Goal: Task Accomplishment & Management: Manage account settings

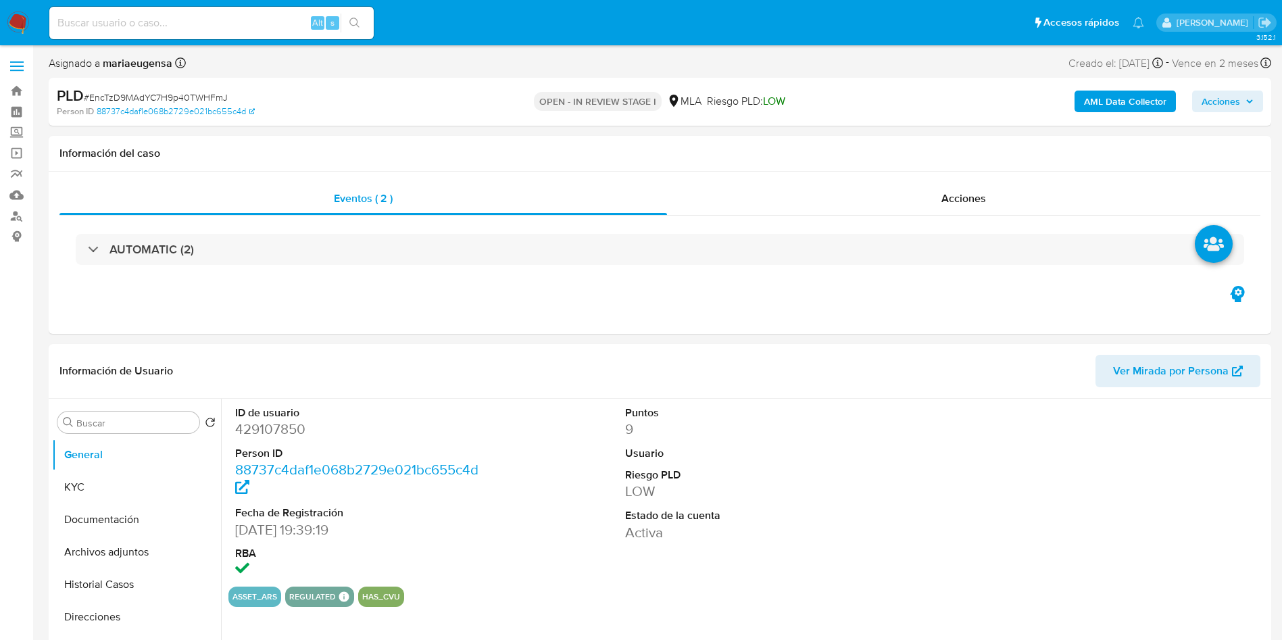
select select "10"
drag, startPoint x: 587, startPoint y: 521, endPoint x: 314, endPoint y: 369, distance: 312.3
click at [580, 516] on div "ID de usuario 429107850 Person ID 88737c4daf1e068b2729e021bc655c4d Fecha de Reg…" at bounding box center [748, 493] width 1040 height 188
click at [279, 436] on dd "429107850" at bounding box center [358, 429] width 247 height 19
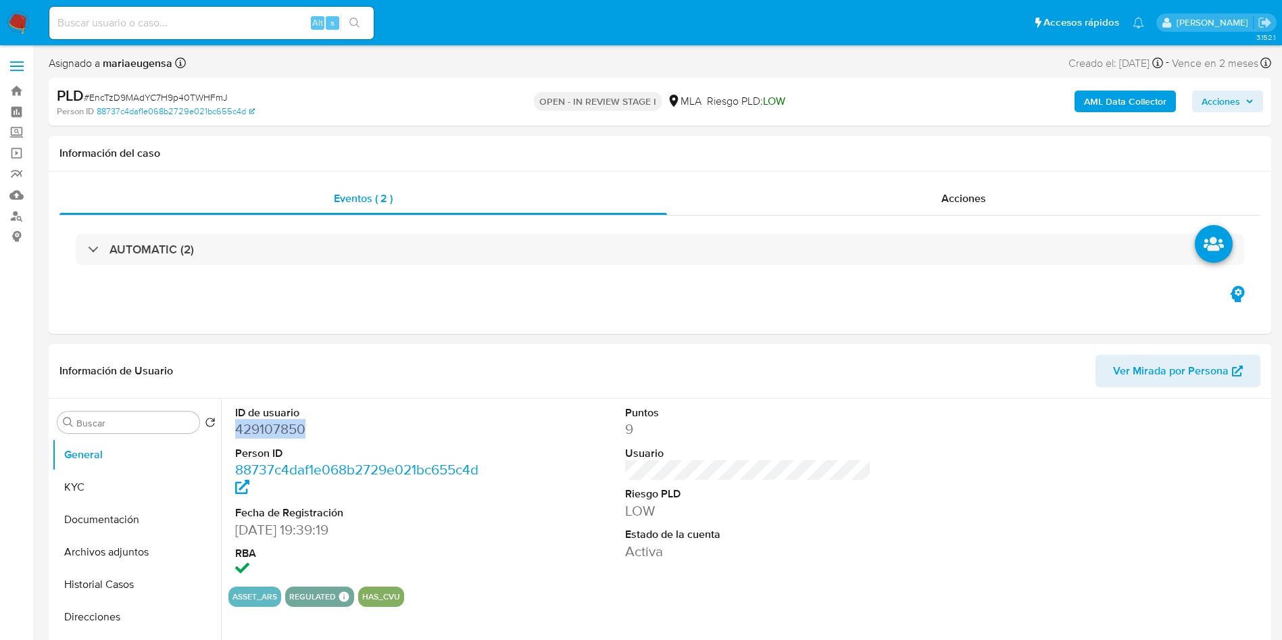
copy dd "429107850"
click at [164, 93] on span "# EncTzD9MAdYC7H9p40TWHFmJ" at bounding box center [156, 98] width 144 height 14
click at [164, 92] on span "# EncTzD9MAdYC7H9p40TWHFmJ" at bounding box center [156, 98] width 144 height 14
copy span "EncTzD9MAdYC7H9p40TWHFmJ"
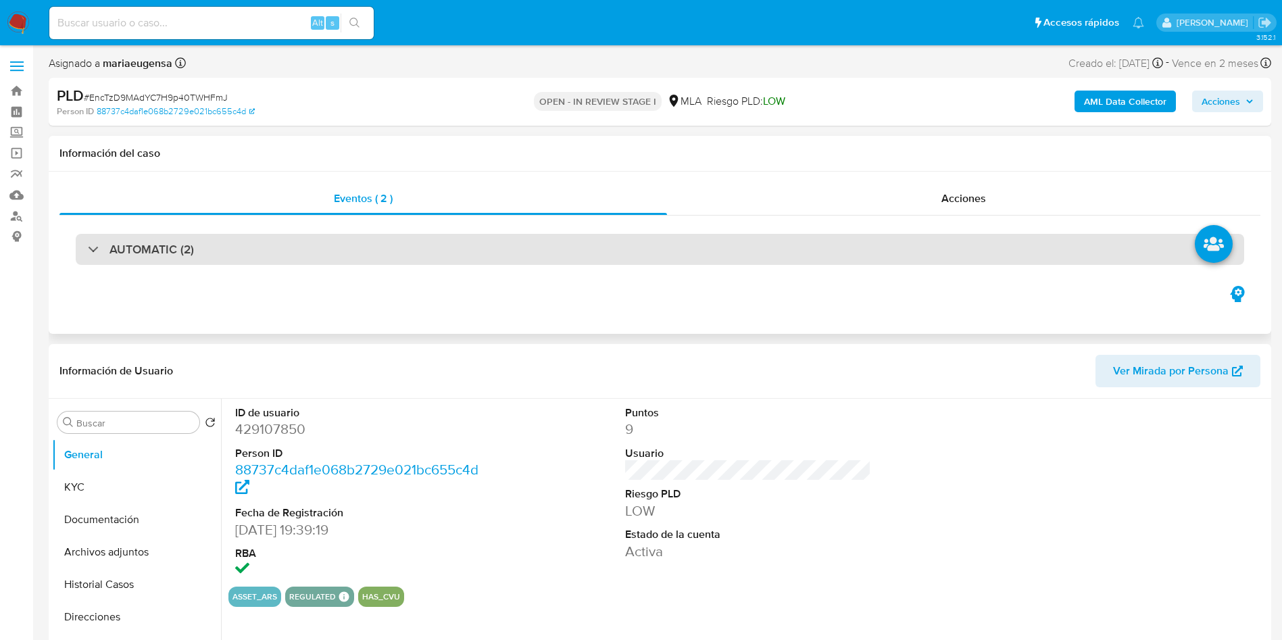
click at [520, 252] on div "AUTOMATIC (2)" at bounding box center [660, 249] width 1169 height 31
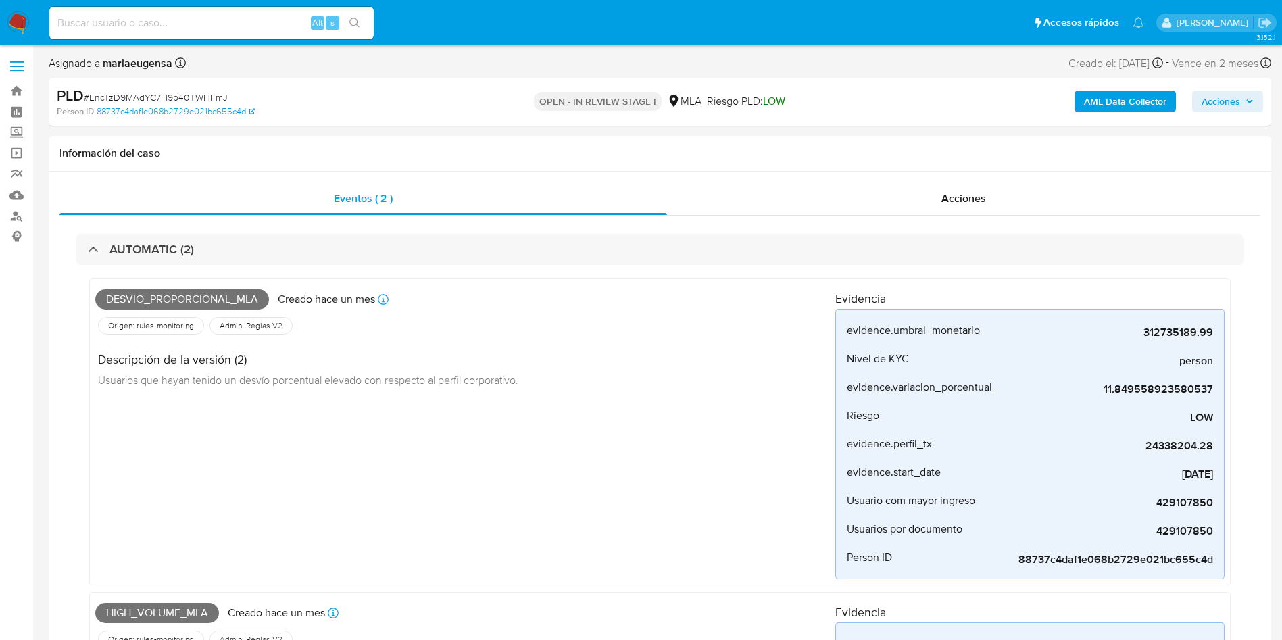
click at [1217, 105] on span "Acciones" at bounding box center [1221, 102] width 39 height 22
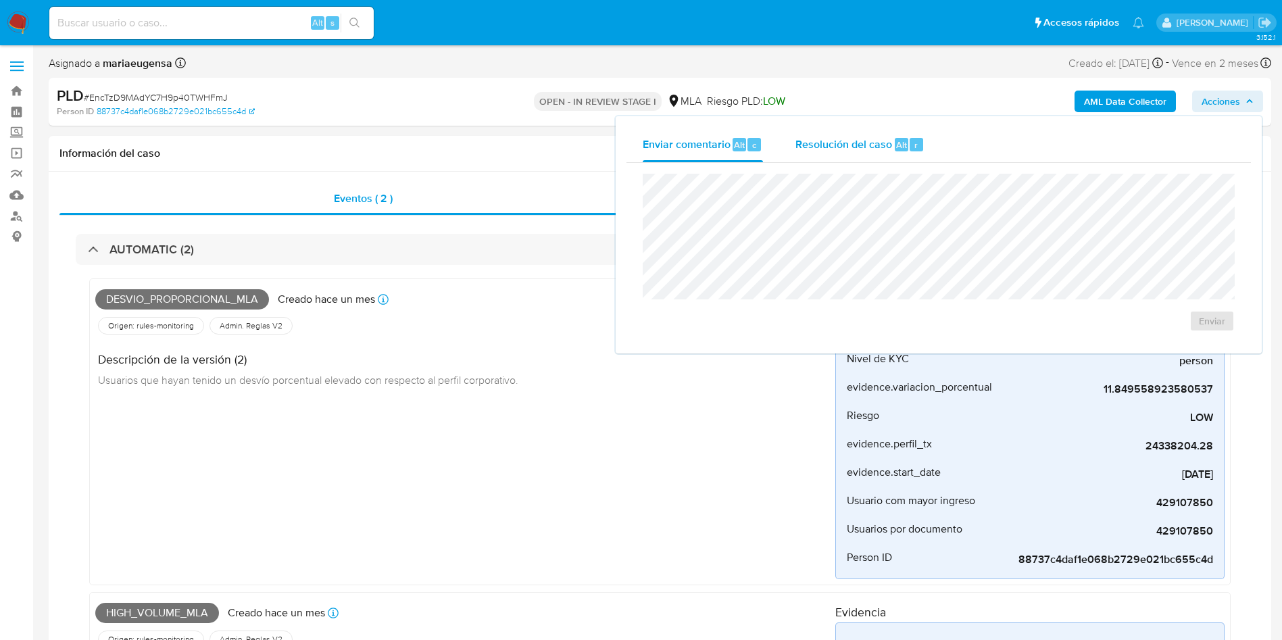
click at [933, 154] on button "Resolución del caso Alt r" at bounding box center [860, 144] width 162 height 35
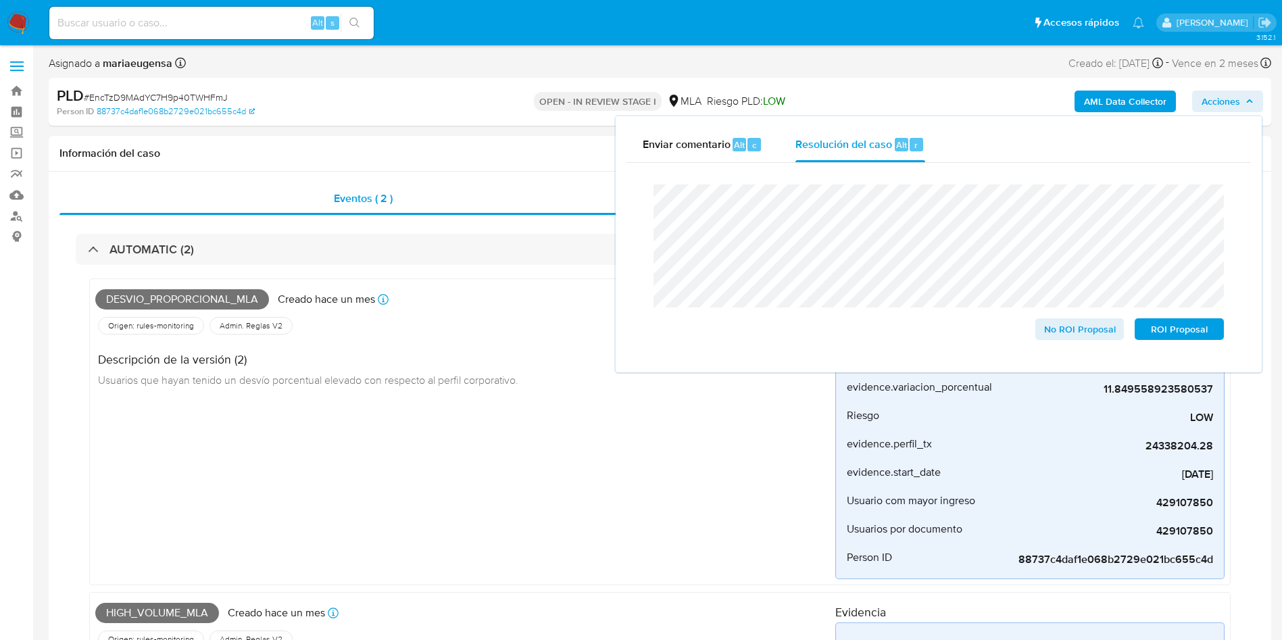
scroll to position [9, 0]
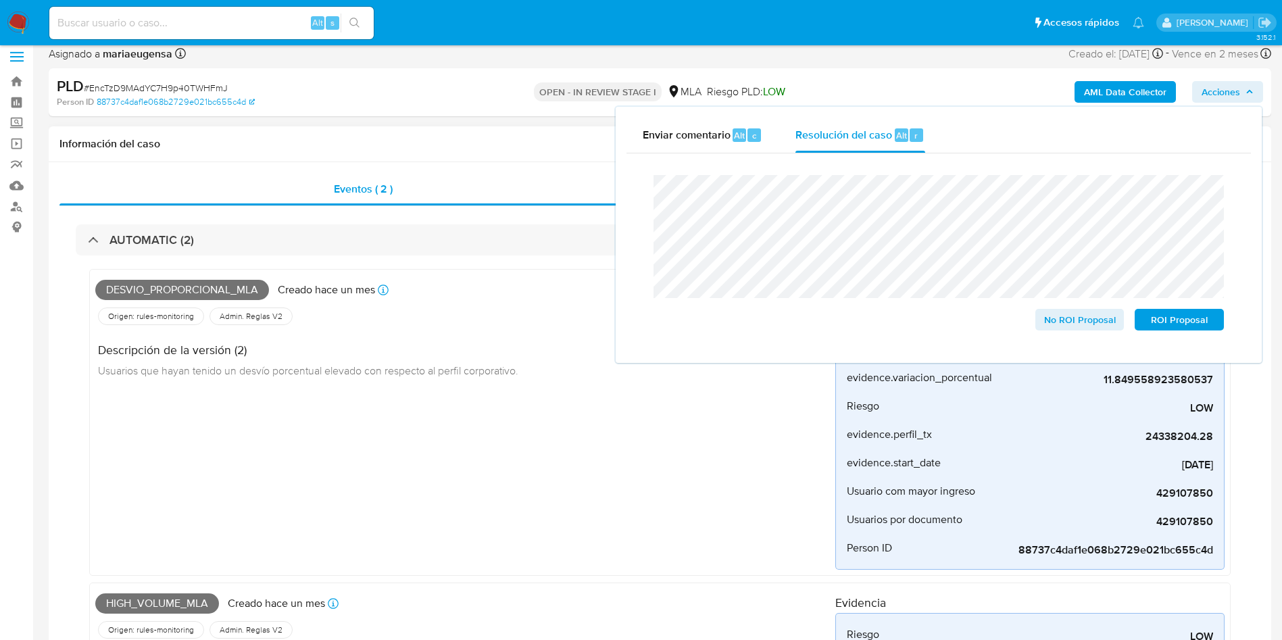
click at [542, 456] on div "Desvio_proporcional_mla Creado hace un mes Creado: 12/07/2025 03:31:37 Origen: …" at bounding box center [465, 422] width 740 height 295
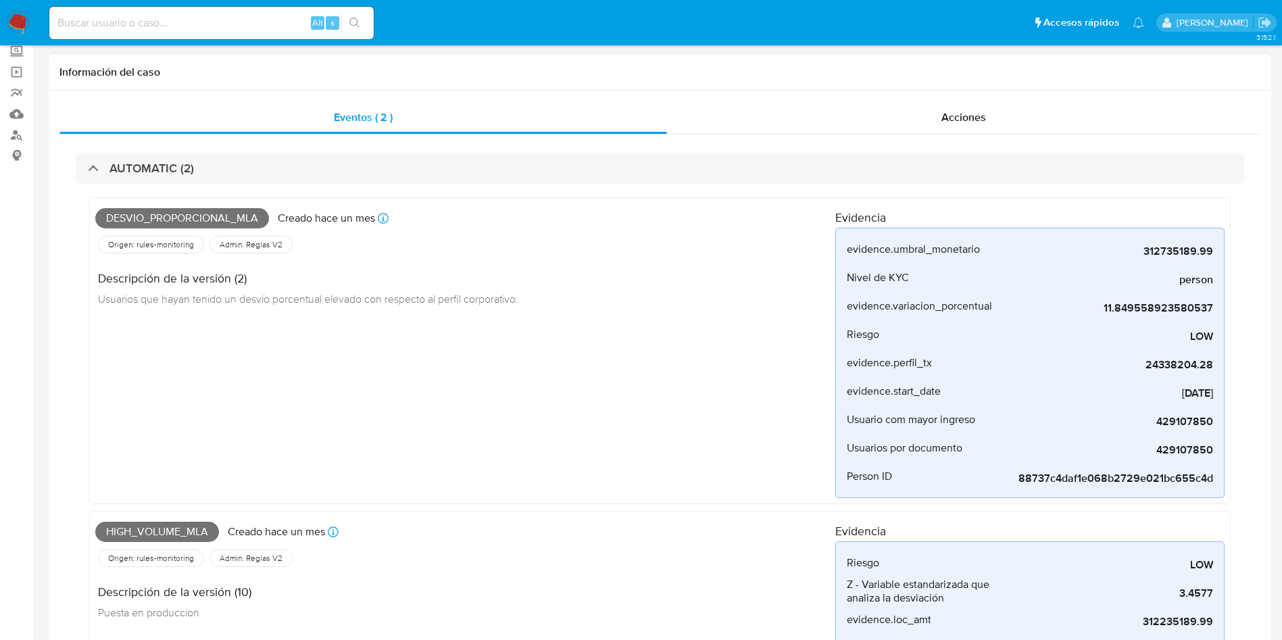
scroll to position [0, 0]
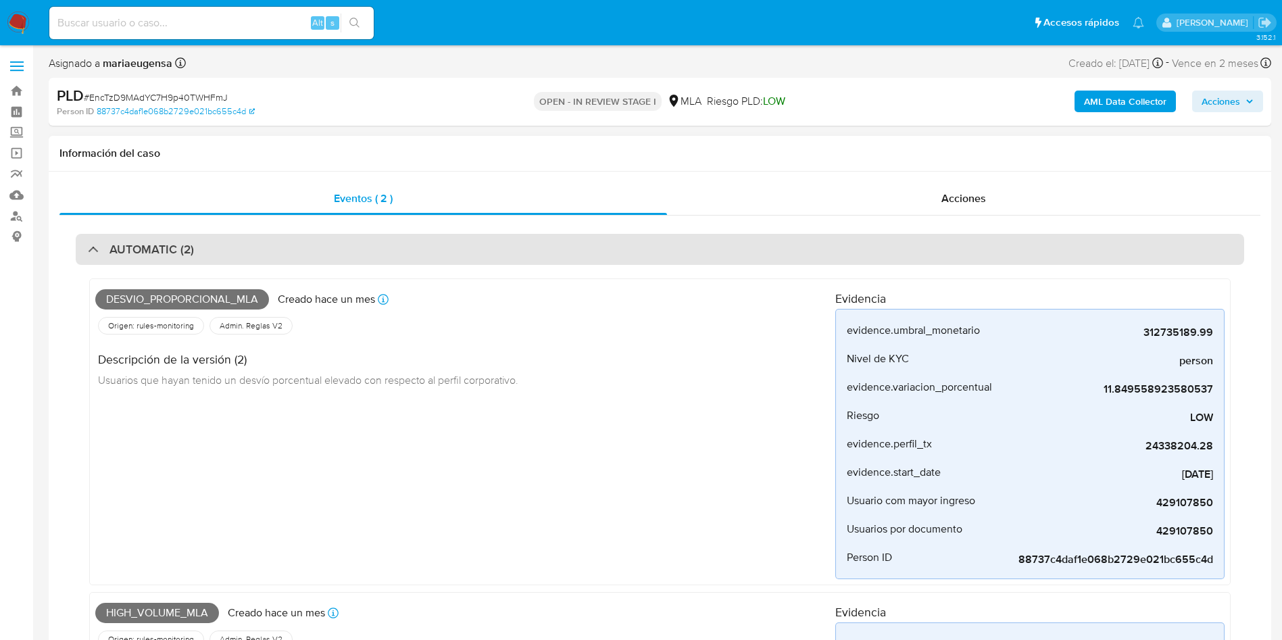
click at [402, 234] on div "AUTOMATIC (2)" at bounding box center [660, 249] width 1169 height 31
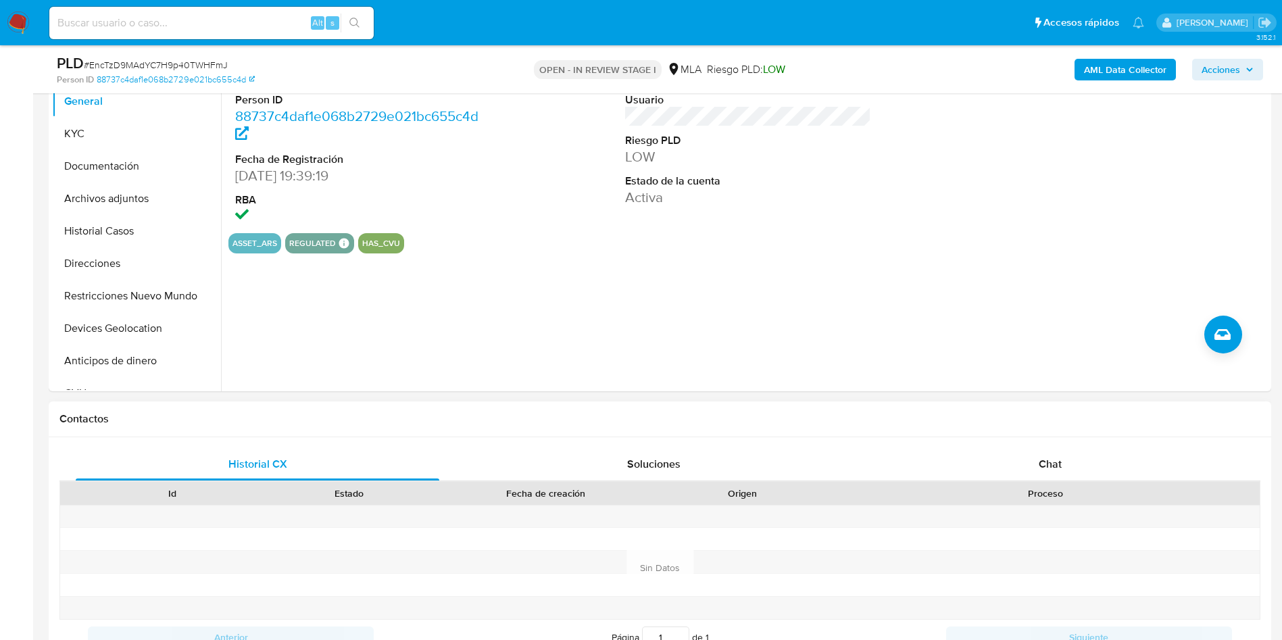
scroll to position [507, 0]
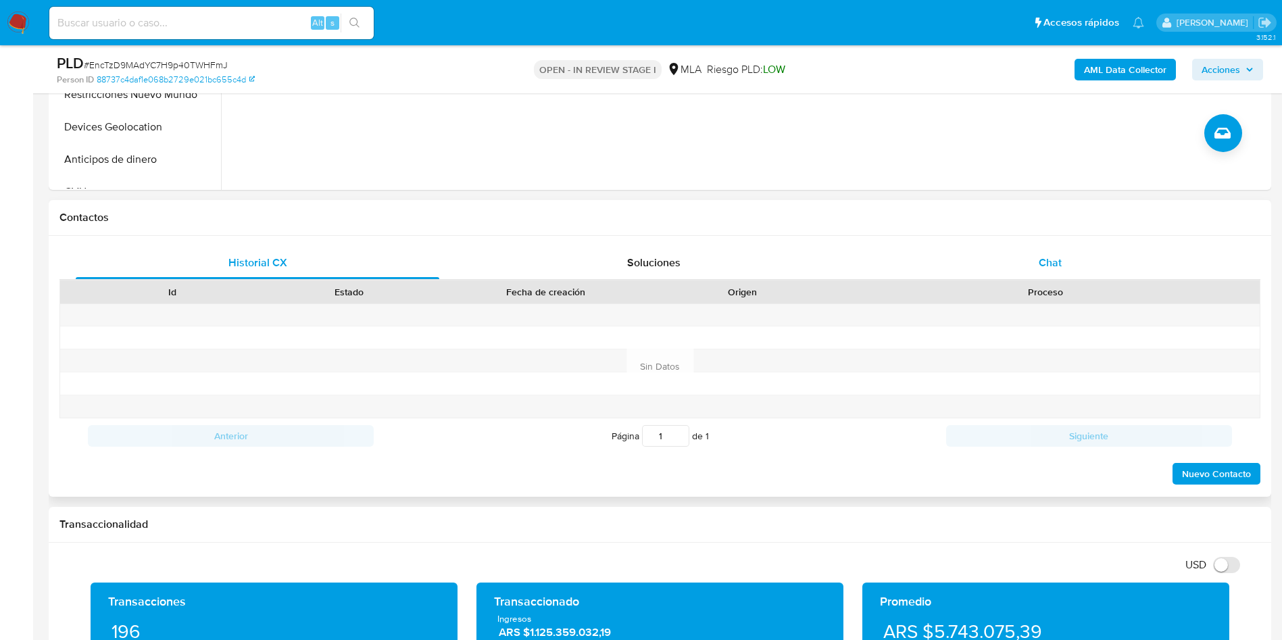
click at [1058, 261] on span "Chat" at bounding box center [1050, 263] width 23 height 16
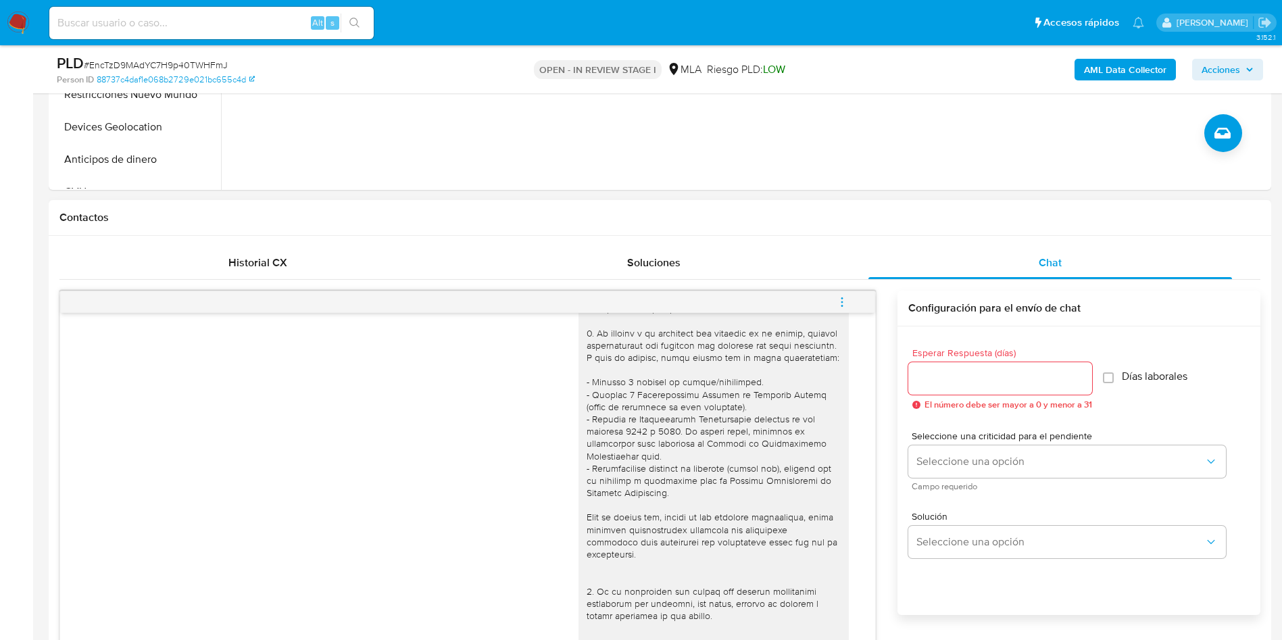
click at [843, 295] on span "menu-action" at bounding box center [842, 302] width 12 height 32
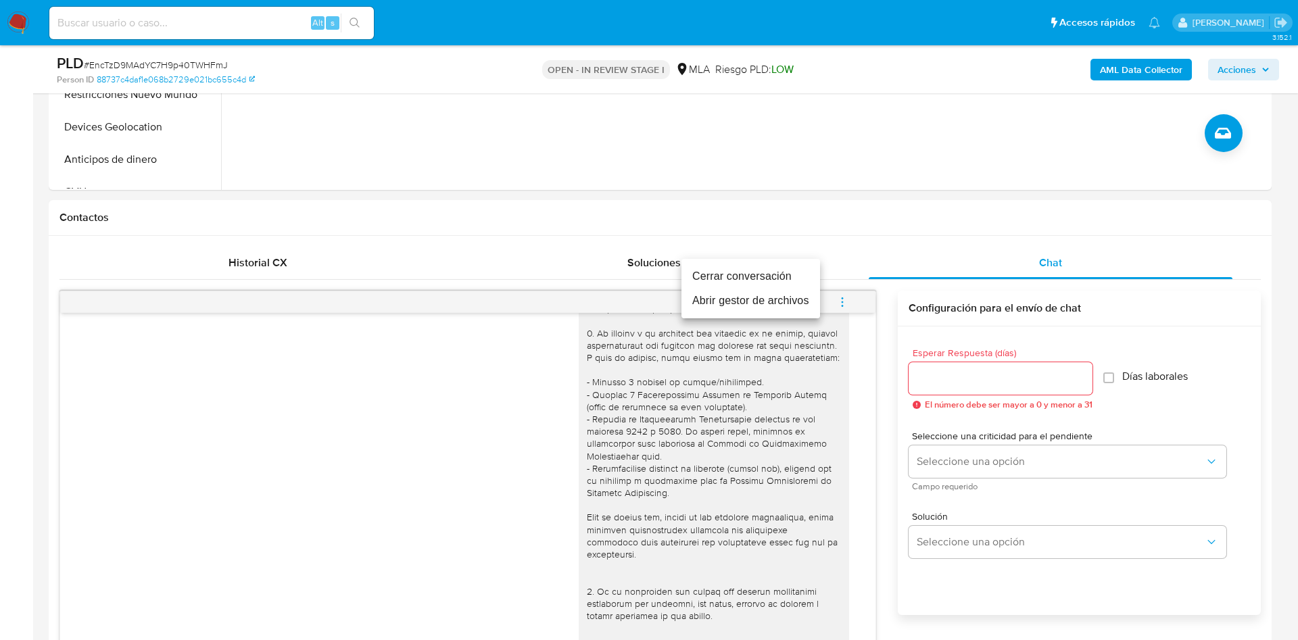
drag, startPoint x: 815, startPoint y: 281, endPoint x: 826, endPoint y: 274, distance: 12.8
click at [815, 281] on li "Cerrar conversación" at bounding box center [750, 276] width 139 height 24
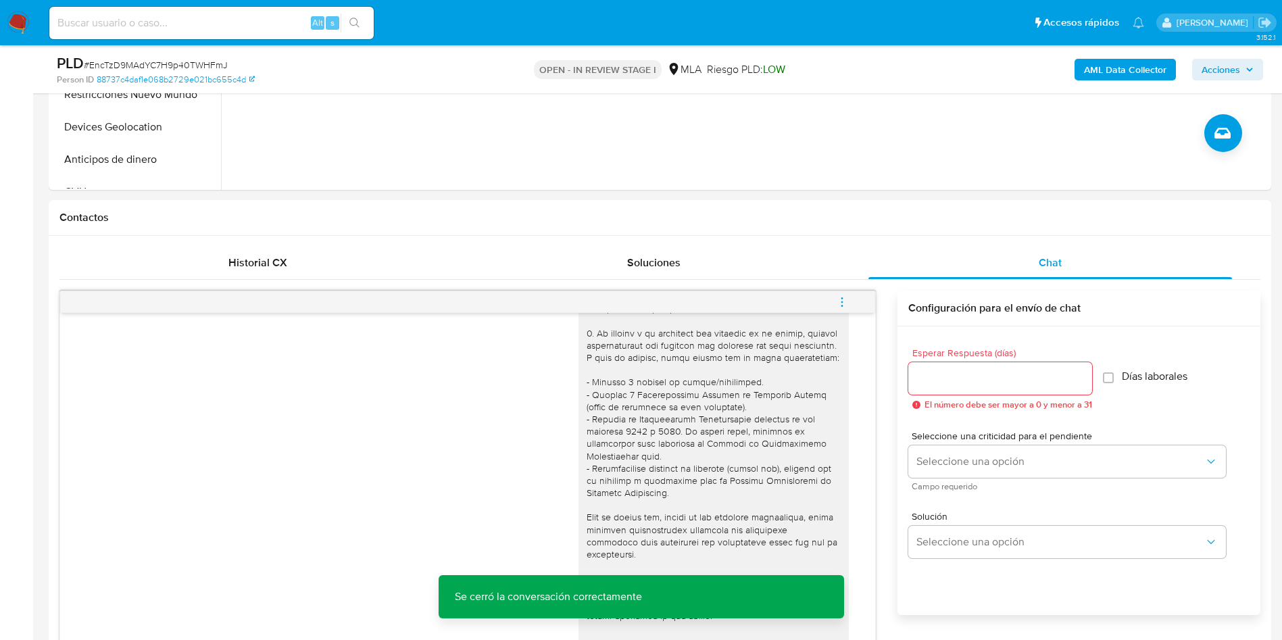
click at [1230, 59] on span "Acciones" at bounding box center [1221, 70] width 39 height 22
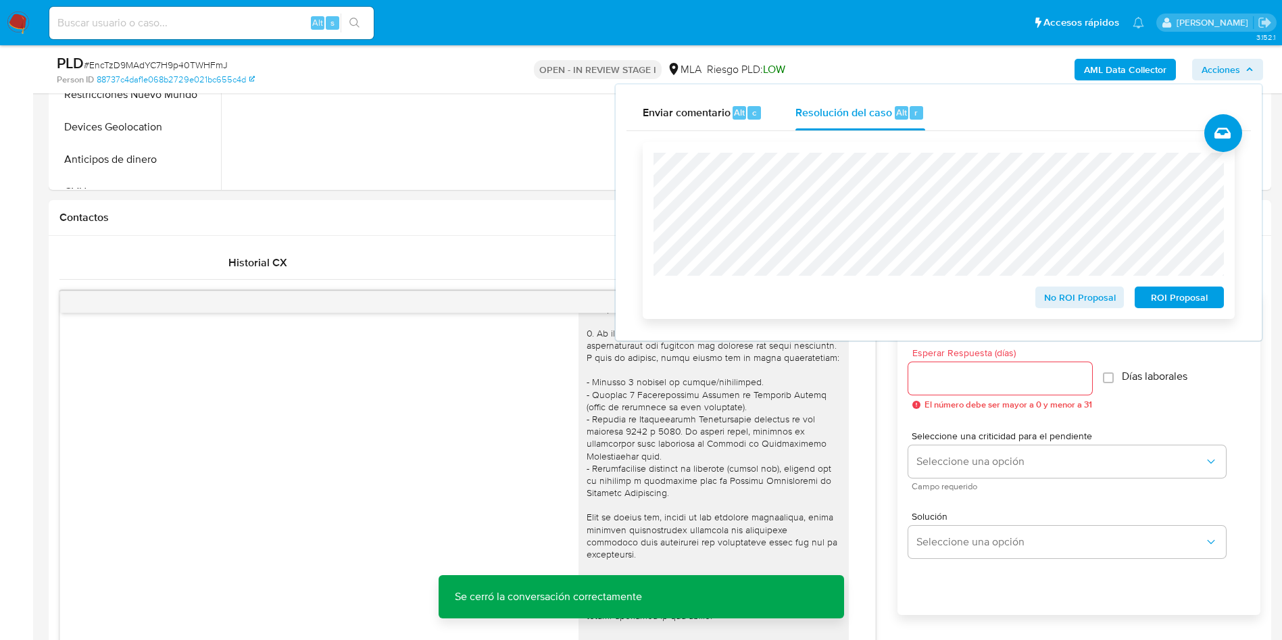
click at [1059, 297] on span "No ROI Proposal" at bounding box center [1080, 297] width 70 height 19
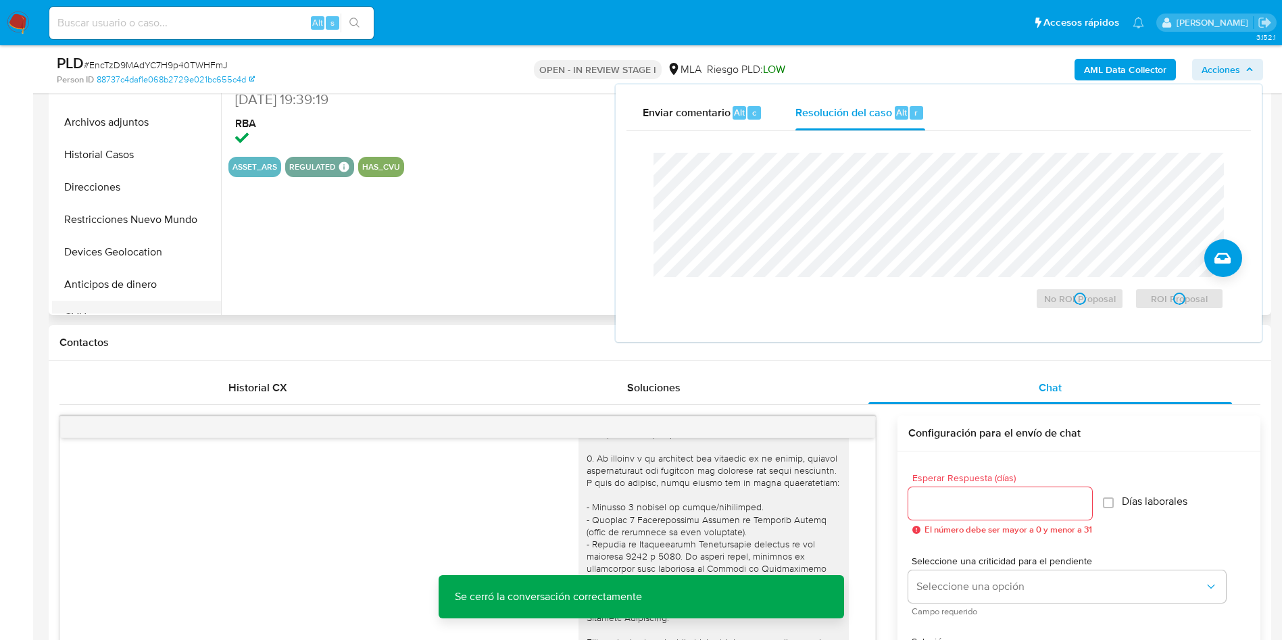
scroll to position [101, 0]
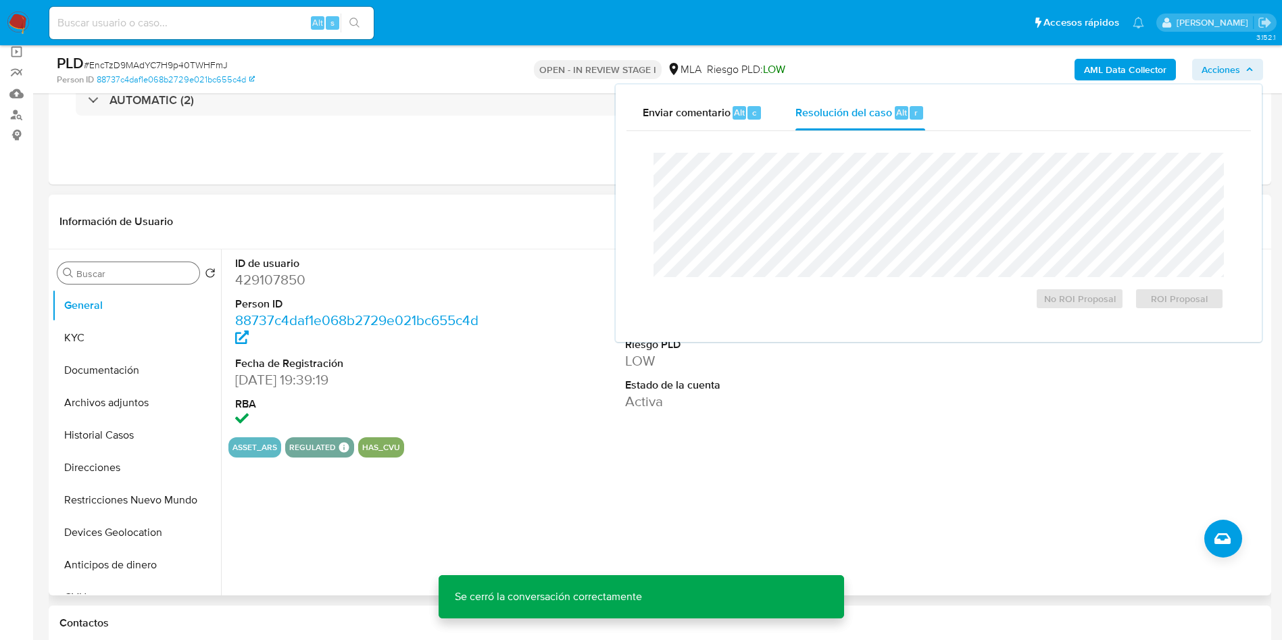
click at [93, 270] on input "Buscar" at bounding box center [135, 274] width 118 height 12
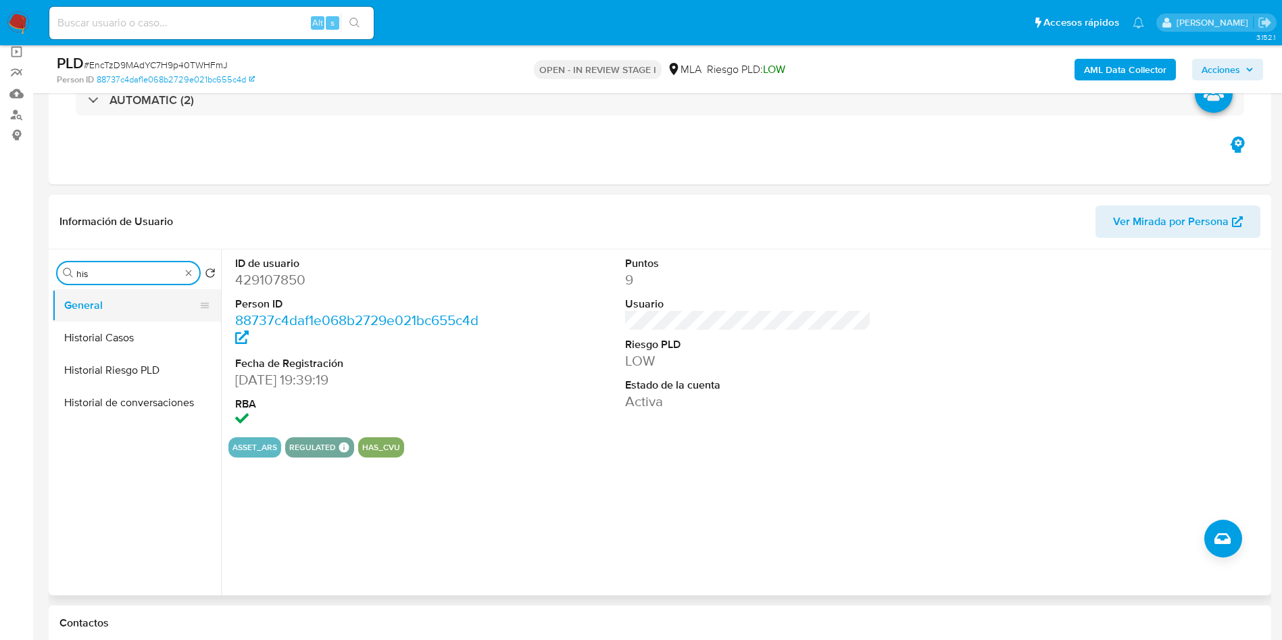
type input "his"
click at [106, 318] on button "General" at bounding box center [131, 305] width 158 height 32
click at [99, 330] on button "Historial Casos" at bounding box center [131, 338] width 158 height 32
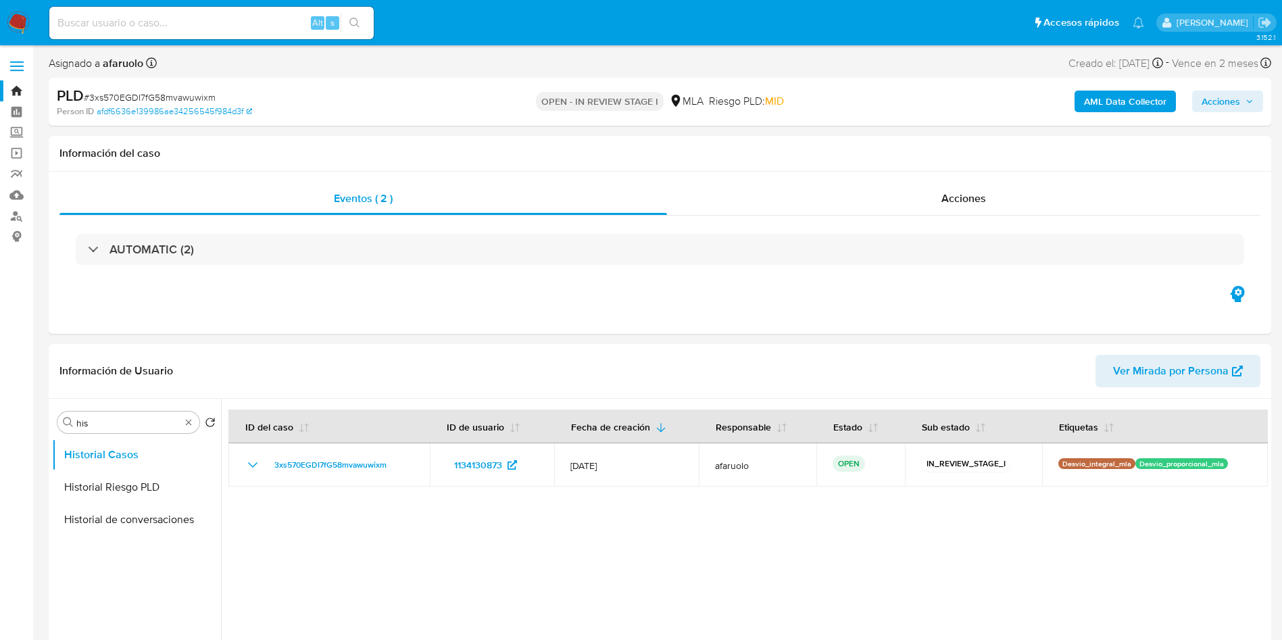
select select "10"
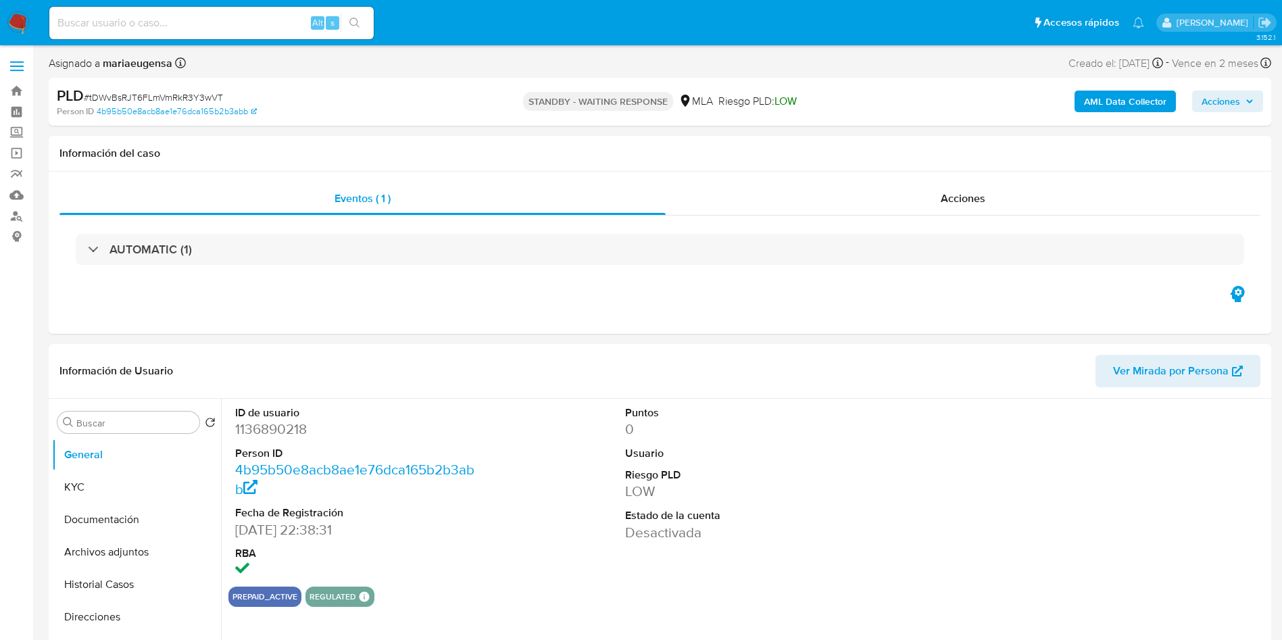
select select "10"
click at [160, 89] on div "PLD # tDWvBsRJT6FLmVmRkR3Y3wVT" at bounding box center [255, 96] width 397 height 20
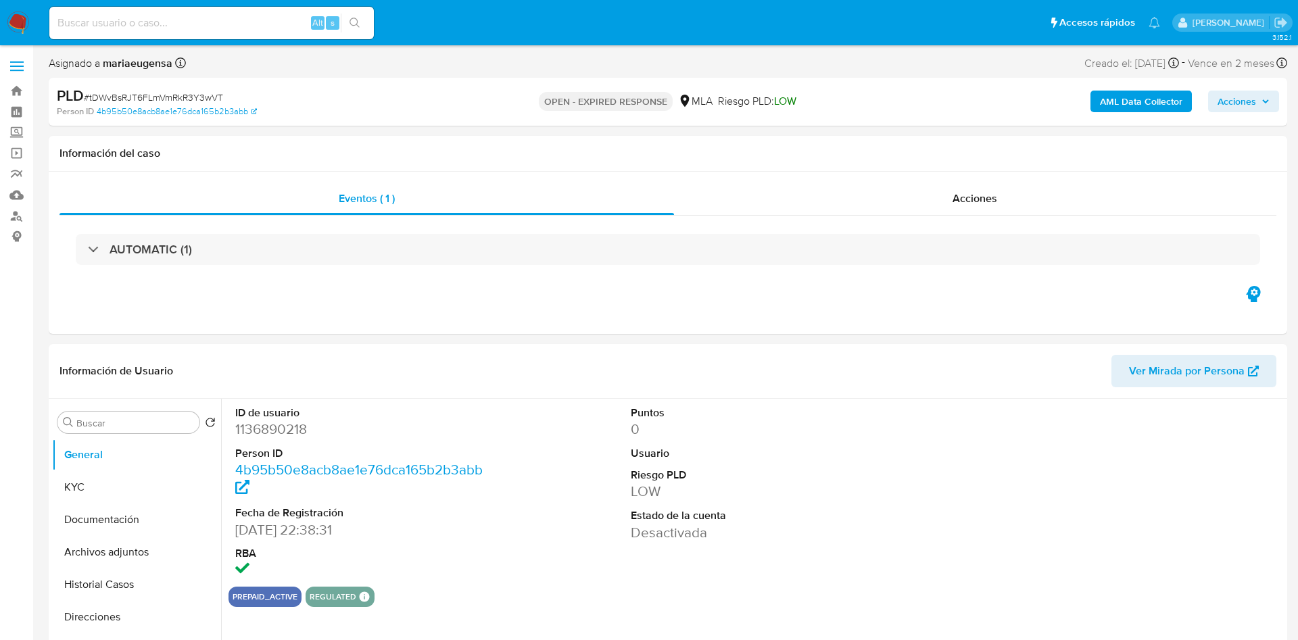
select select "10"
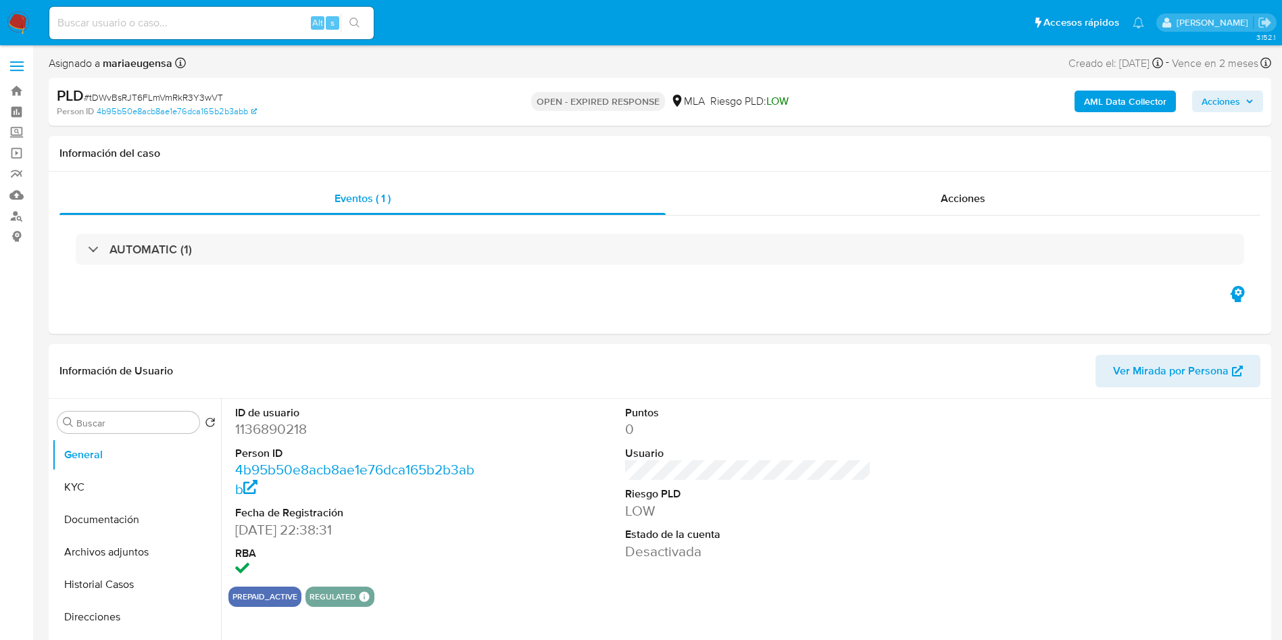
click at [159, 102] on span "# tDWvBsRJT6FLmVmRkR3Y3wVT" at bounding box center [153, 98] width 139 height 14
click at [159, 97] on span "# tDWvBsRJT6FLmVmRkR3Y3wVT" at bounding box center [153, 98] width 139 height 14
copy span "tDWvBsRJT6FLmVmRkR3Y3wVT"
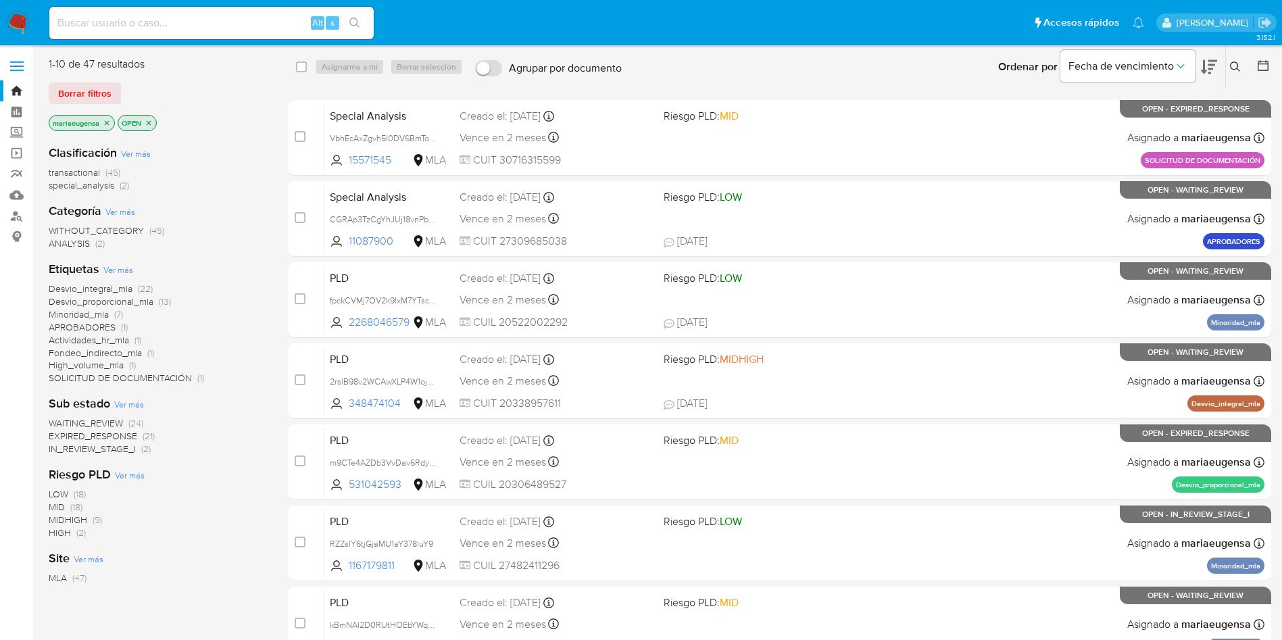
click at [1234, 68] on icon at bounding box center [1235, 67] width 11 height 11
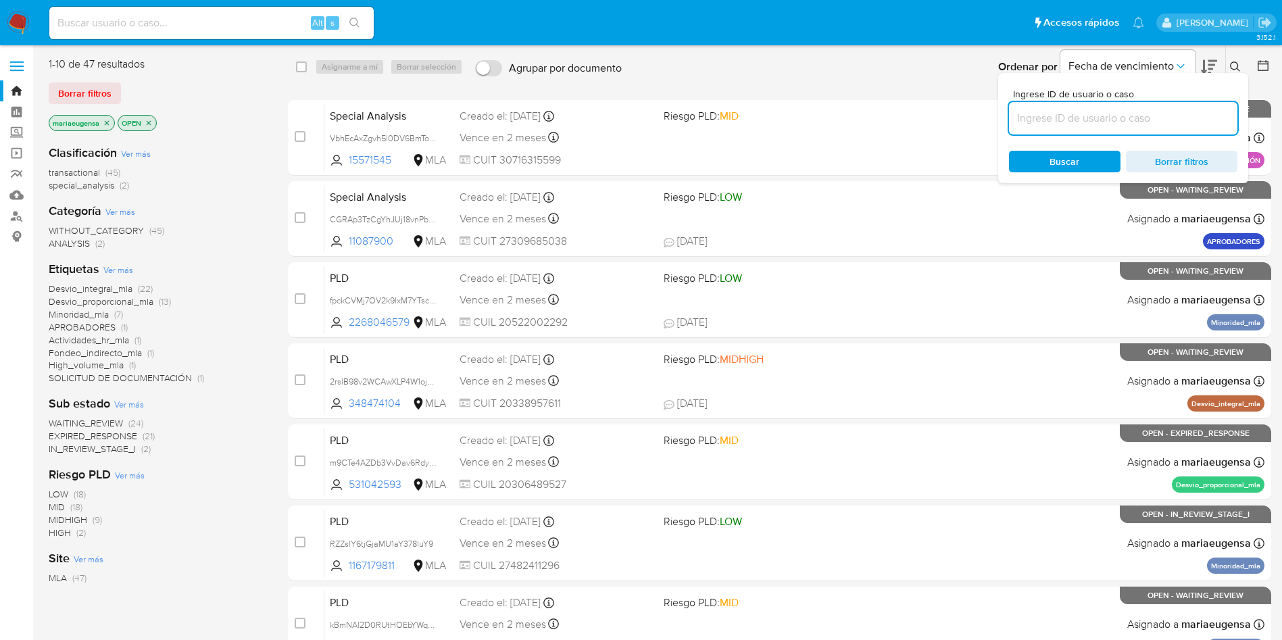
drag, startPoint x: 1161, startPoint y: 112, endPoint x: 1158, endPoint y: 122, distance: 11.3
click at [1161, 112] on input at bounding box center [1123, 119] width 228 height 18
type input "Se cierra el caso. Análisis en caselog adjunto."
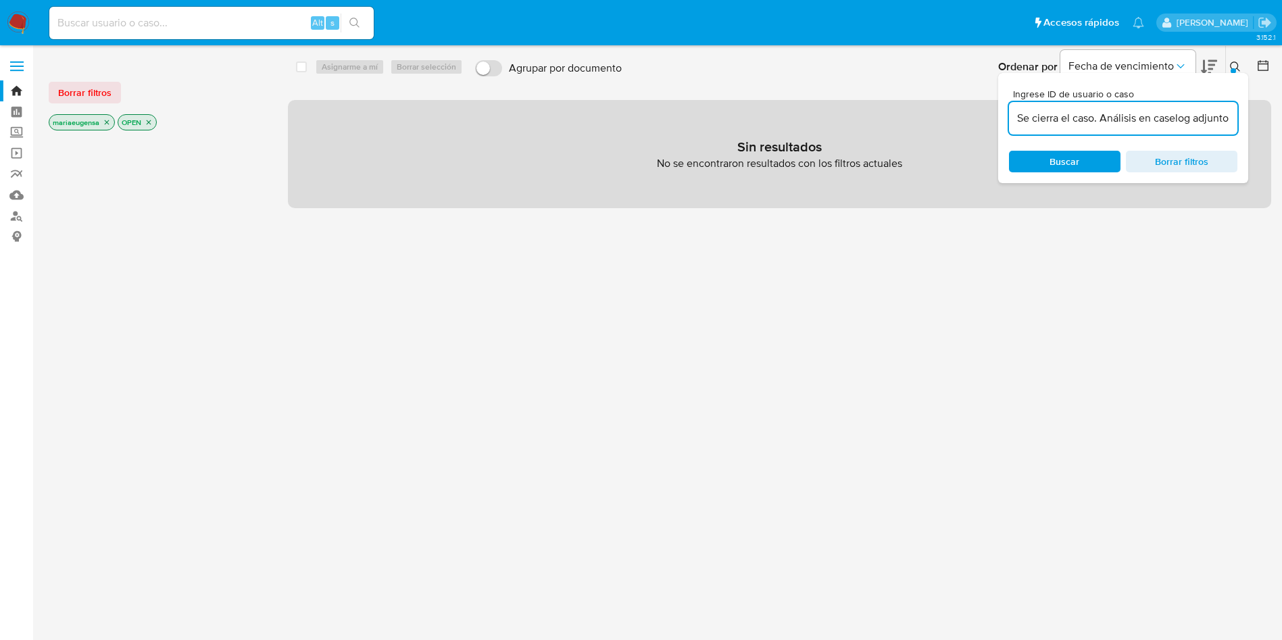
click at [1152, 121] on input "Se cierra el caso. Análisis en caselog adjunto." at bounding box center [1123, 119] width 228 height 18
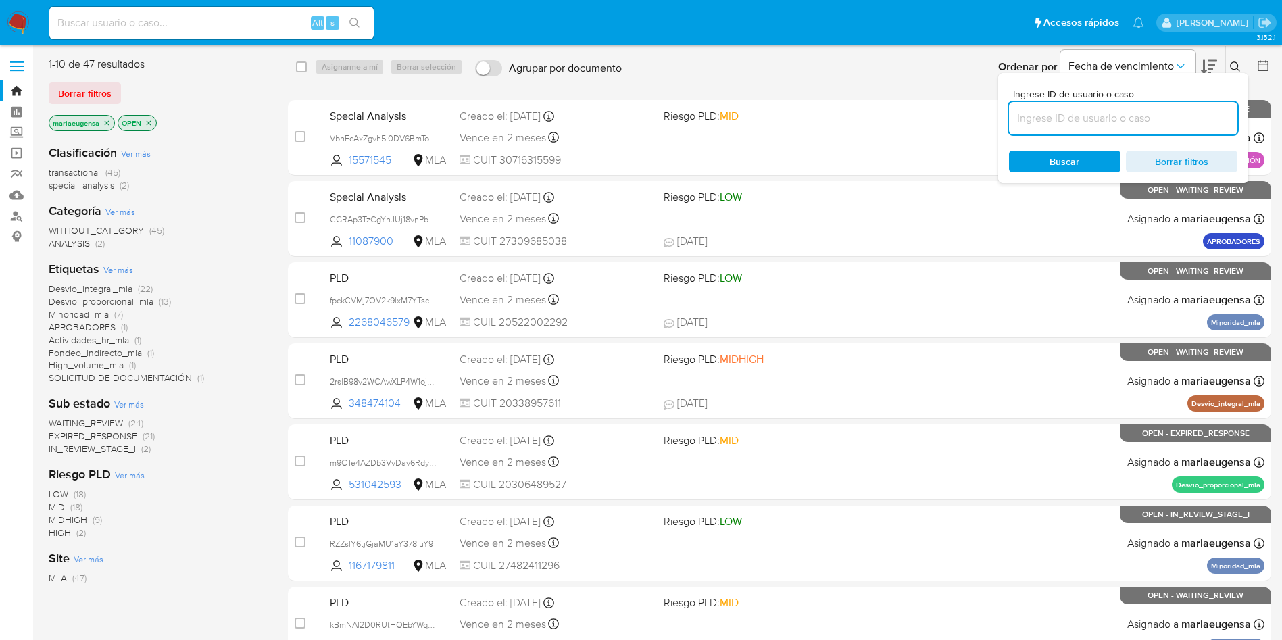
click at [1142, 118] on input at bounding box center [1123, 119] width 228 height 18
paste input "tDWvBsRJT6FLmVmRkR3Y3wVT"
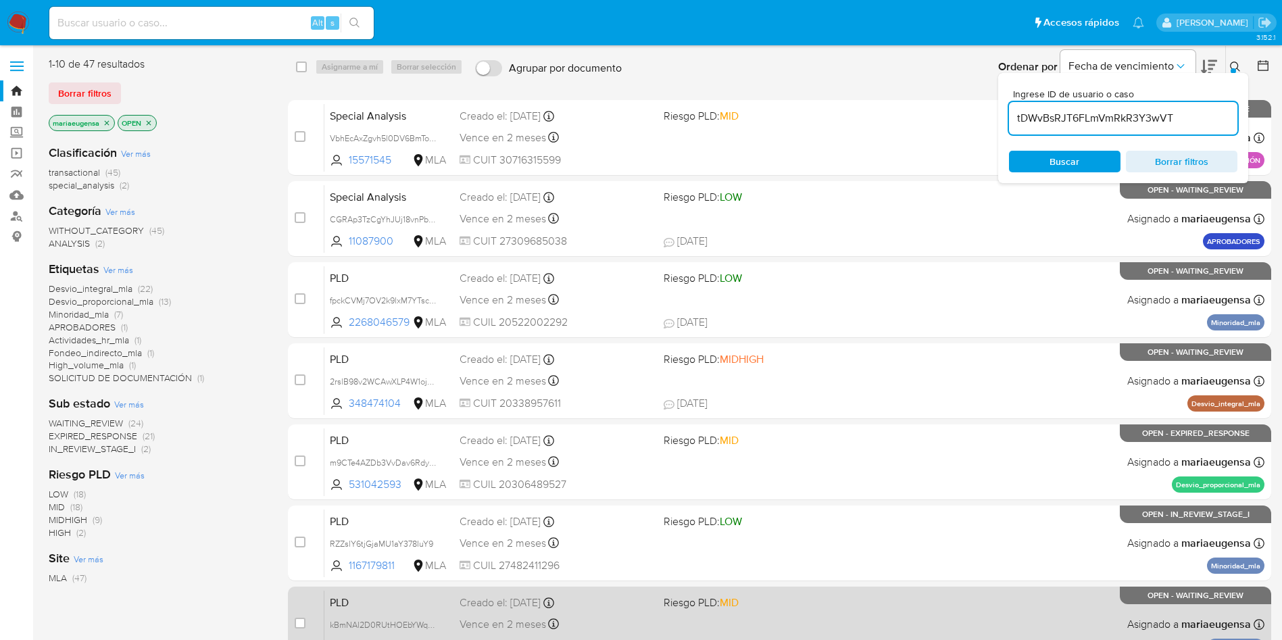
type input "tDWvBsRJT6FLmVmRkR3Y3wVT"
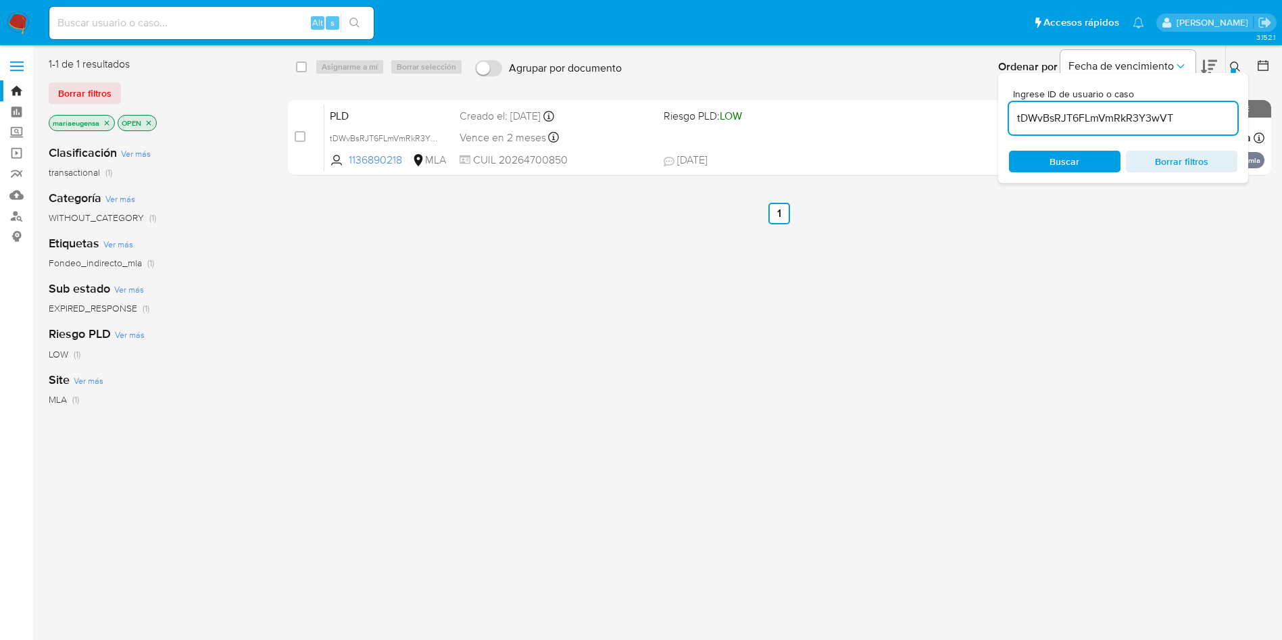
click at [1230, 68] on icon at bounding box center [1235, 67] width 11 height 11
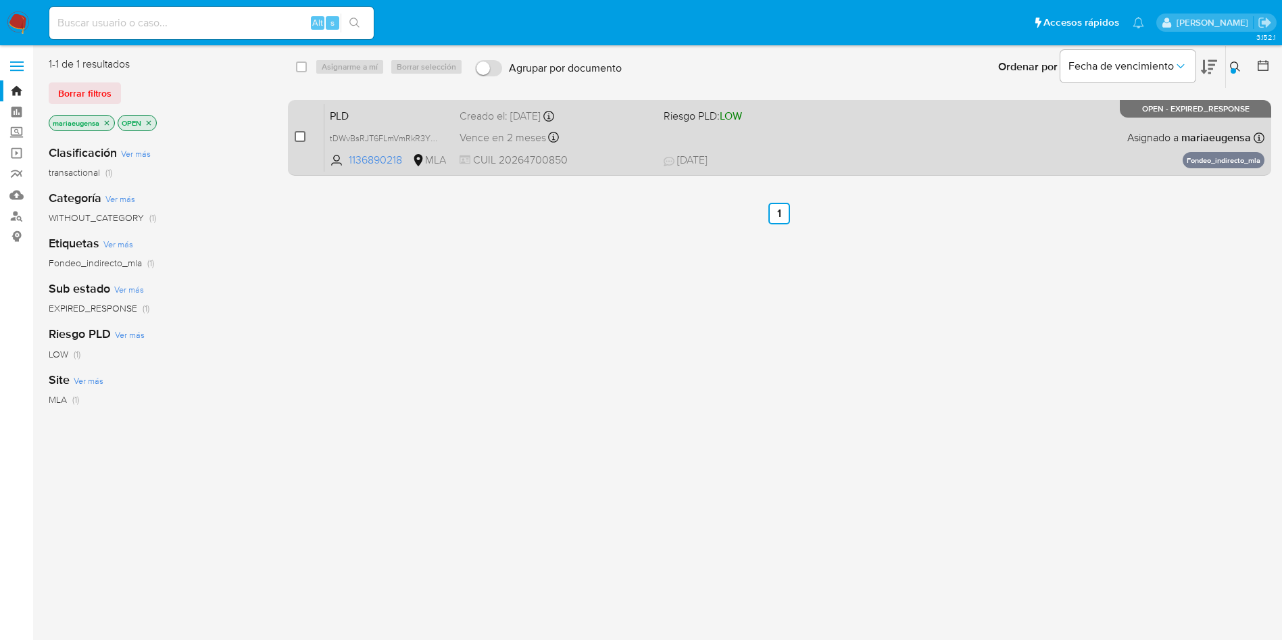
click at [304, 135] on input "checkbox" at bounding box center [300, 136] width 11 height 11
checkbox input "true"
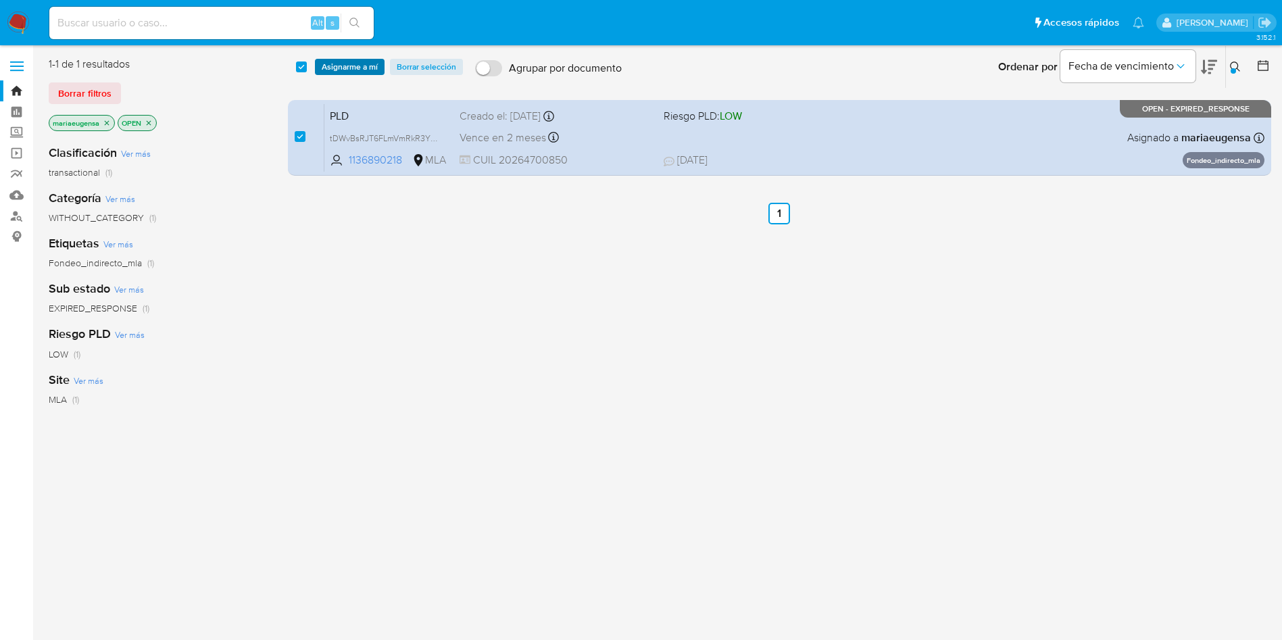
click at [331, 68] on span "Asignarme a mí" at bounding box center [350, 67] width 56 height 14
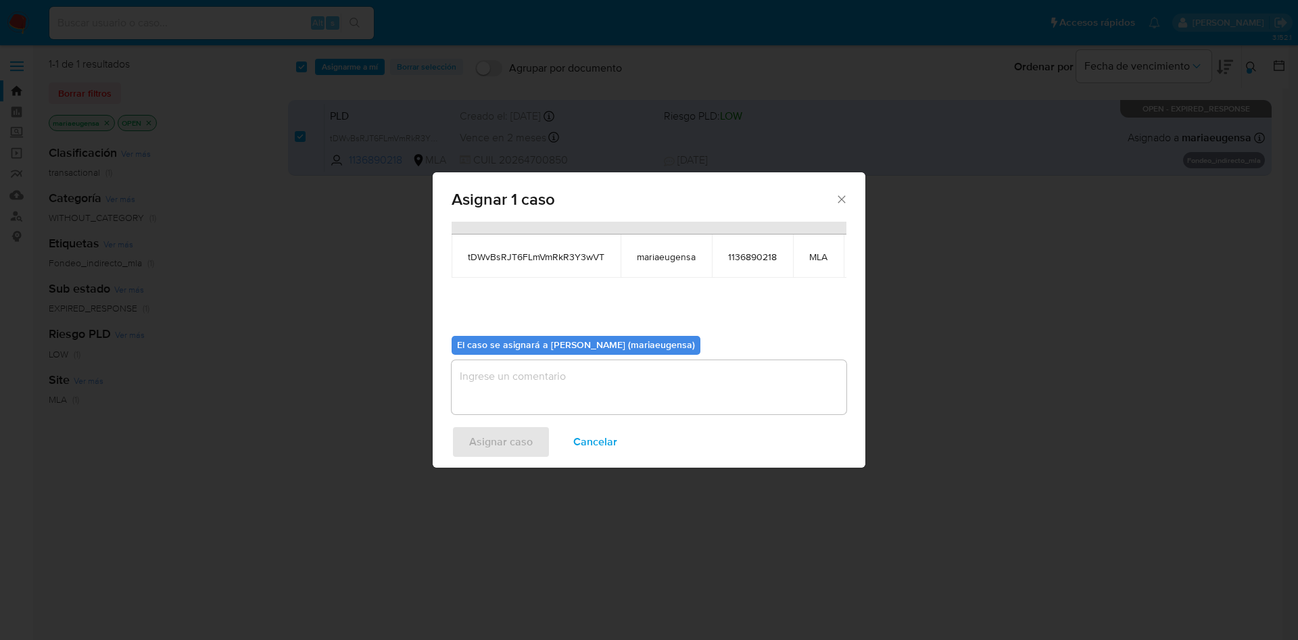
scroll to position [86, 0]
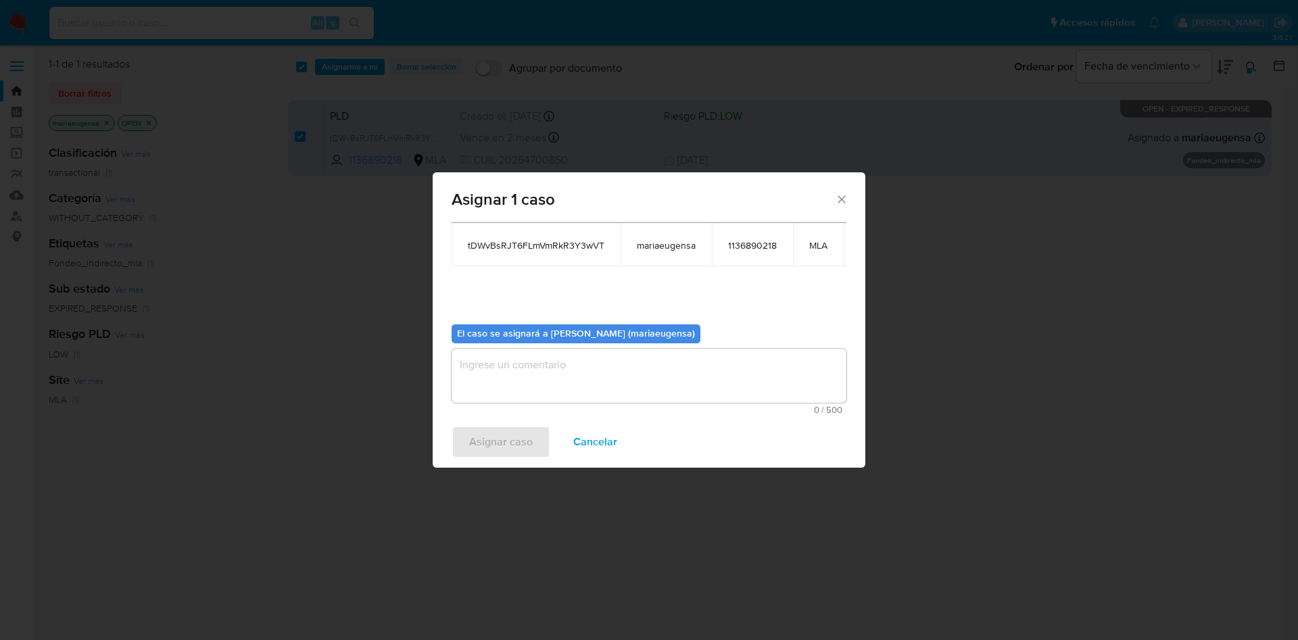
click at [487, 366] on textarea "assign-modal" at bounding box center [649, 376] width 395 height 54
click at [502, 444] on span "Asignar caso" at bounding box center [501, 442] width 64 height 30
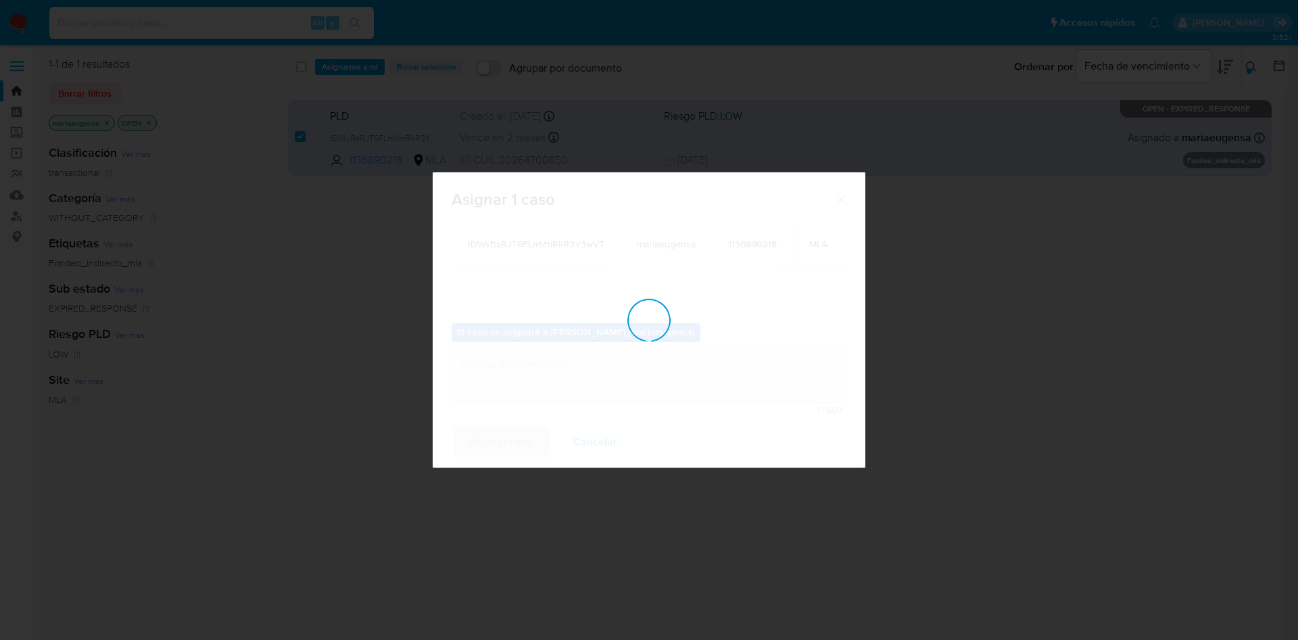
checkbox input "false"
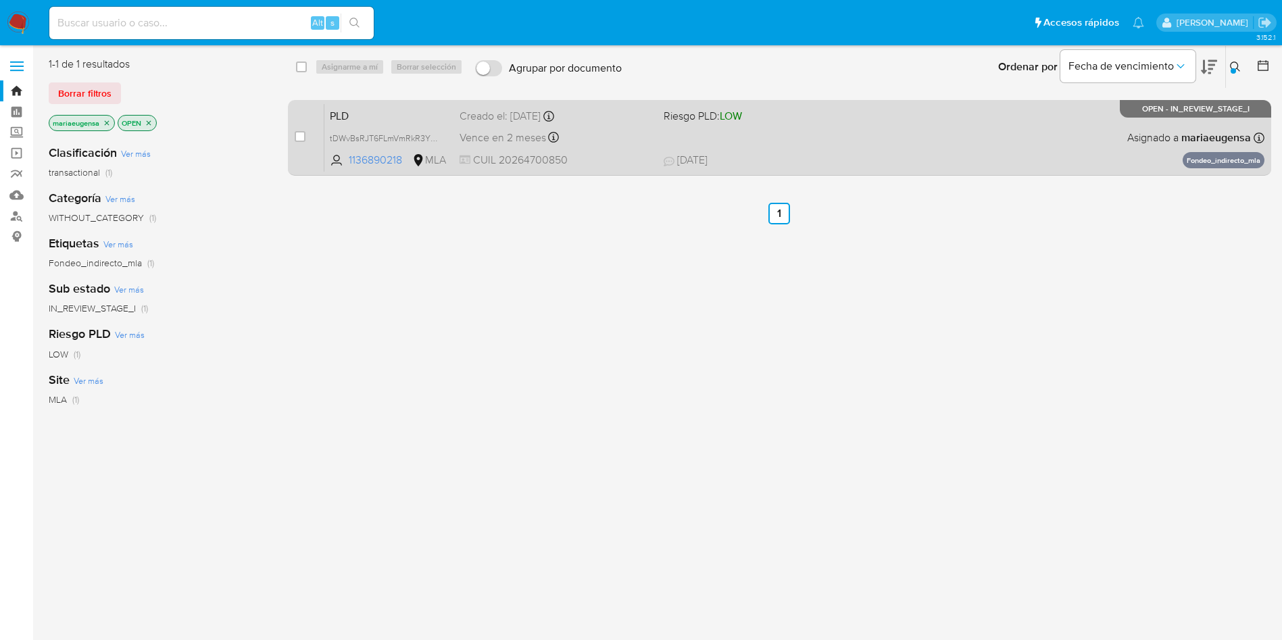
click at [356, 116] on span "PLD" at bounding box center [389, 115] width 119 height 18
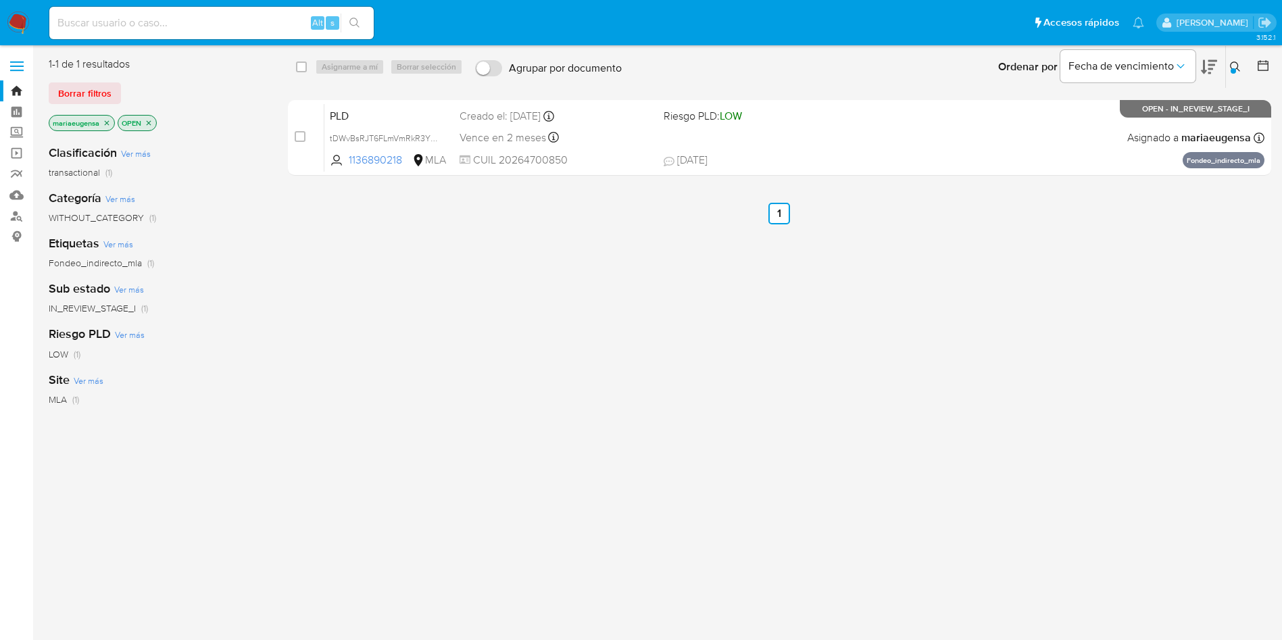
click at [1234, 62] on icon at bounding box center [1235, 67] width 10 height 10
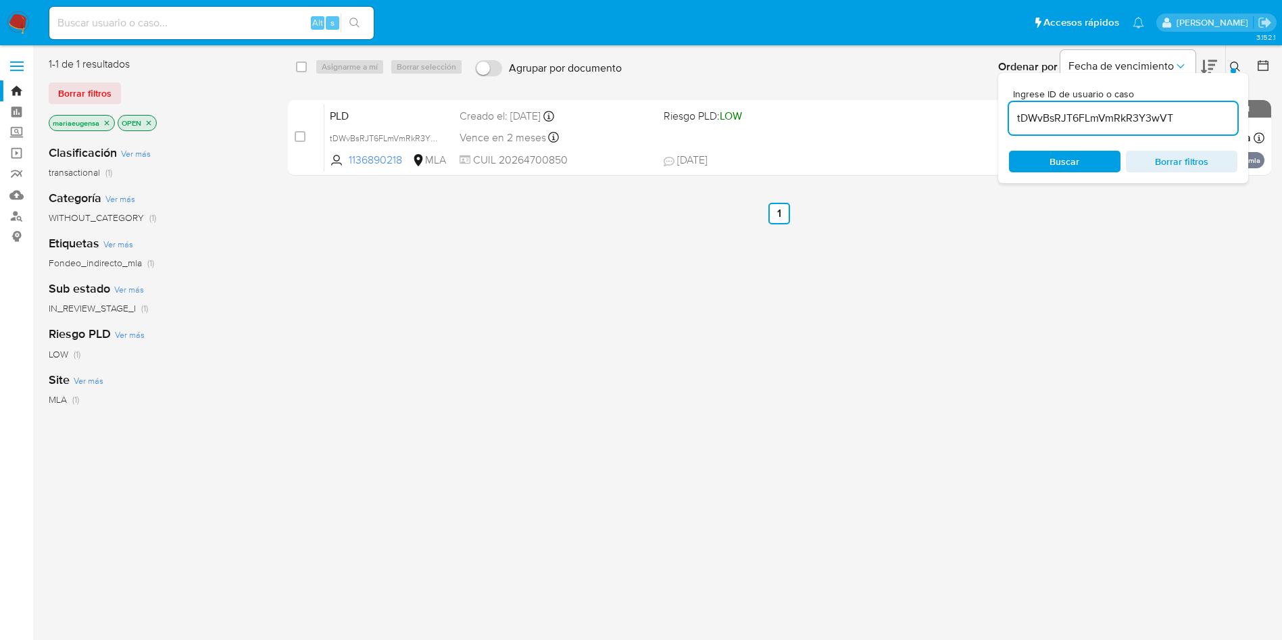
click at [1201, 117] on input "tDWvBsRJT6FLmVmRkR3Y3wVT" at bounding box center [1123, 119] width 228 height 18
click at [1201, 116] on input "tDWvBsRJT6FLmVmRkR3Y3wVT" at bounding box center [1123, 119] width 228 height 18
type input "m9CTe4AZDb3VvDav6Rdy1x5b"
click at [1237, 66] on icon at bounding box center [1235, 67] width 11 height 11
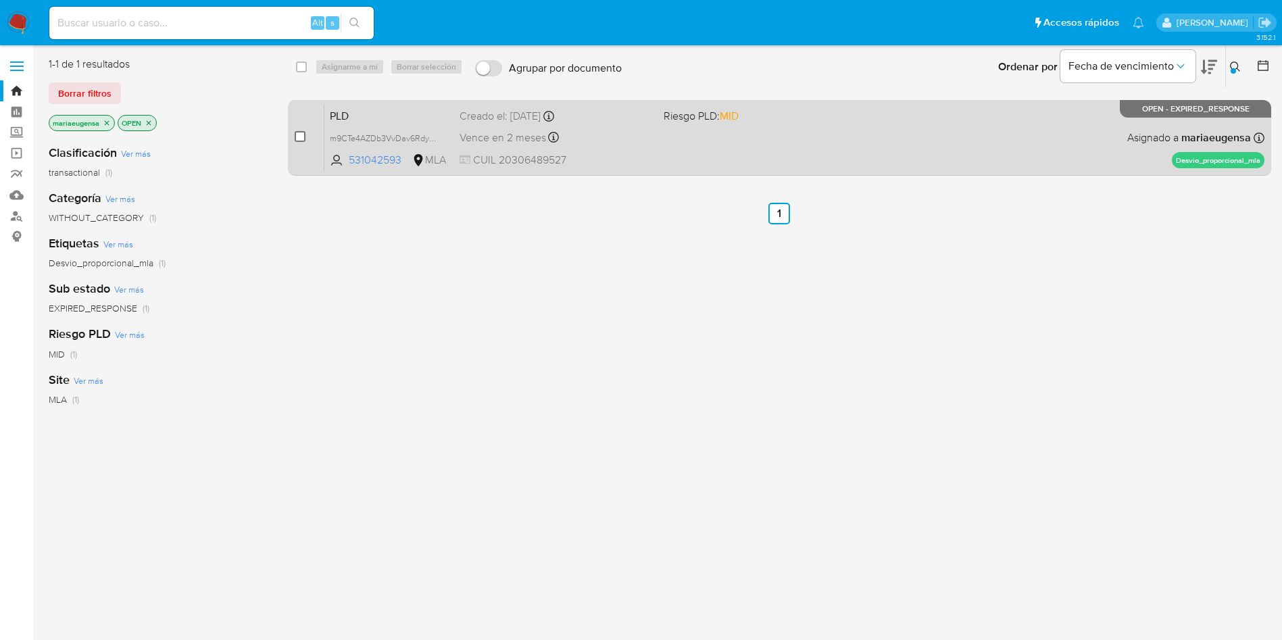
click at [304, 137] on input "checkbox" at bounding box center [300, 136] width 11 height 11
checkbox input "true"
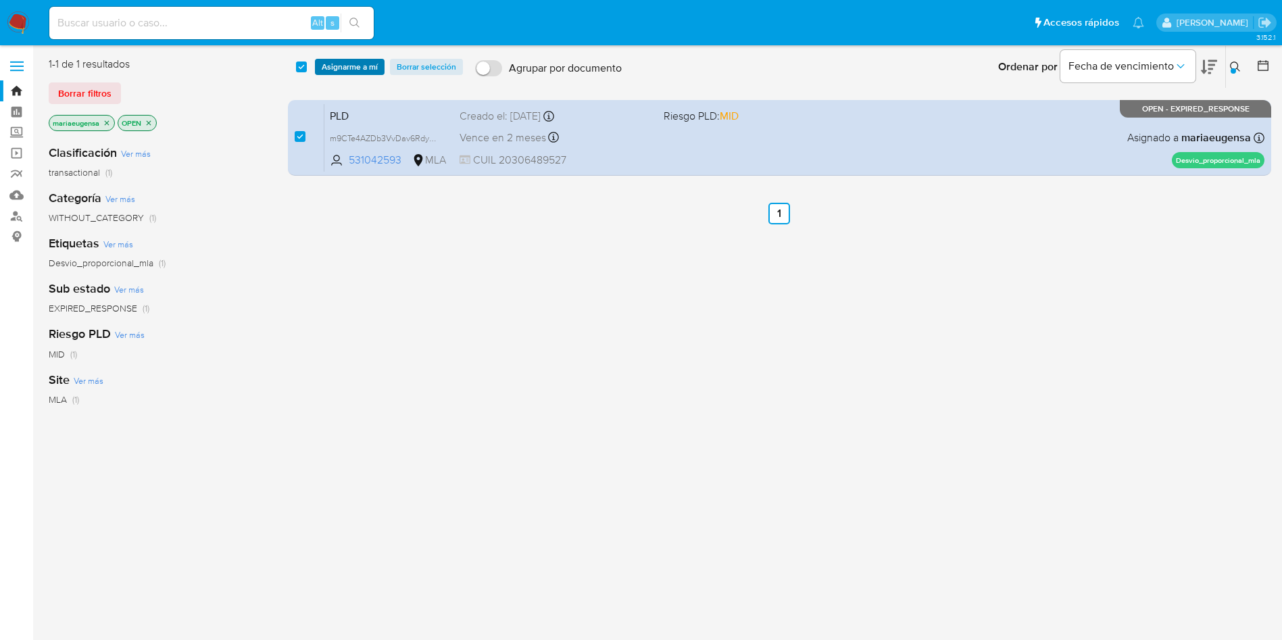
click at [333, 67] on span "Asignarme a mí" at bounding box center [350, 67] width 56 height 14
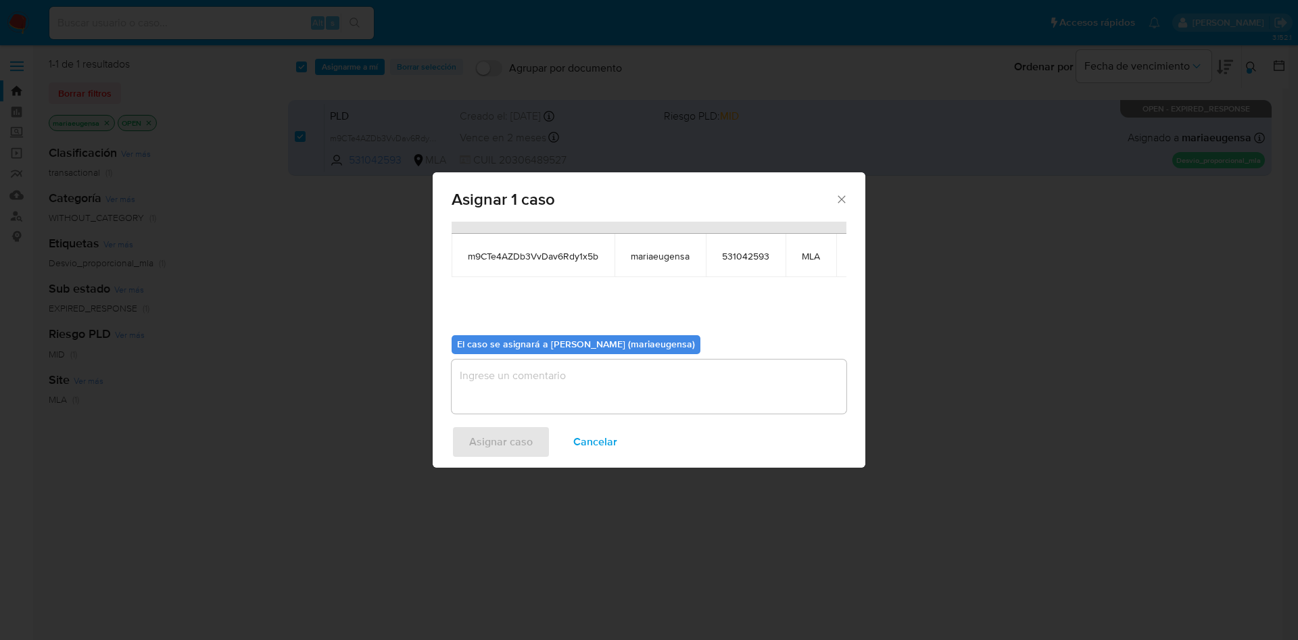
scroll to position [86, 0]
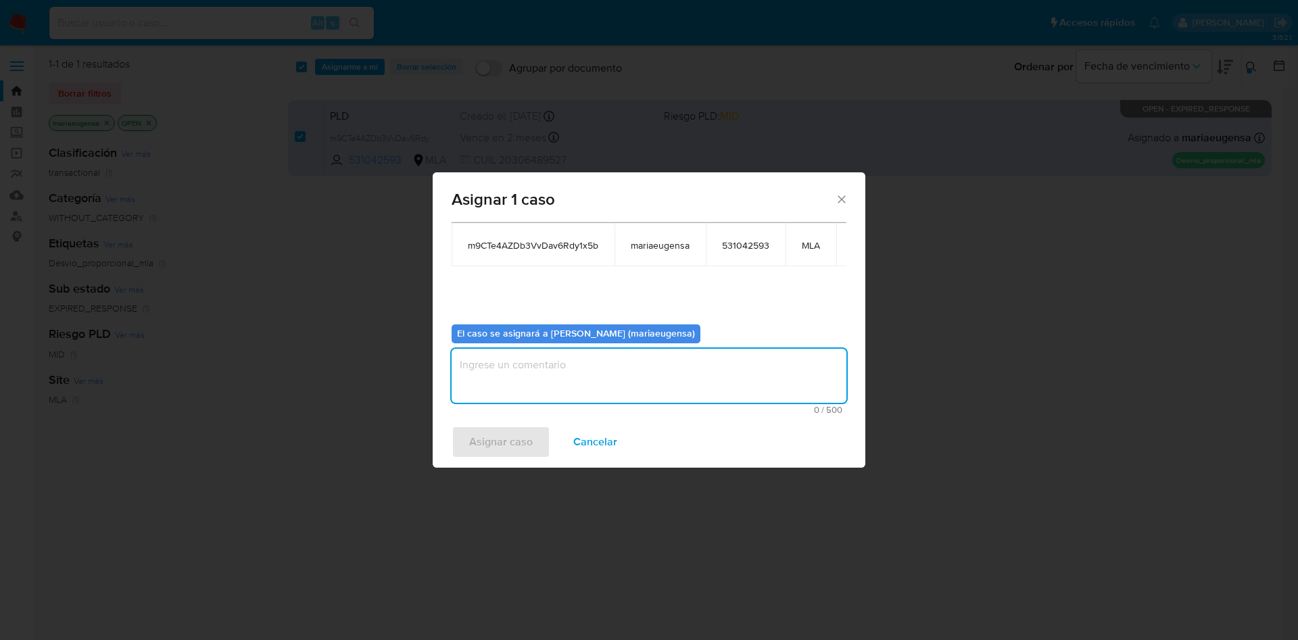
click at [481, 356] on textarea "assign-modal" at bounding box center [649, 376] width 395 height 54
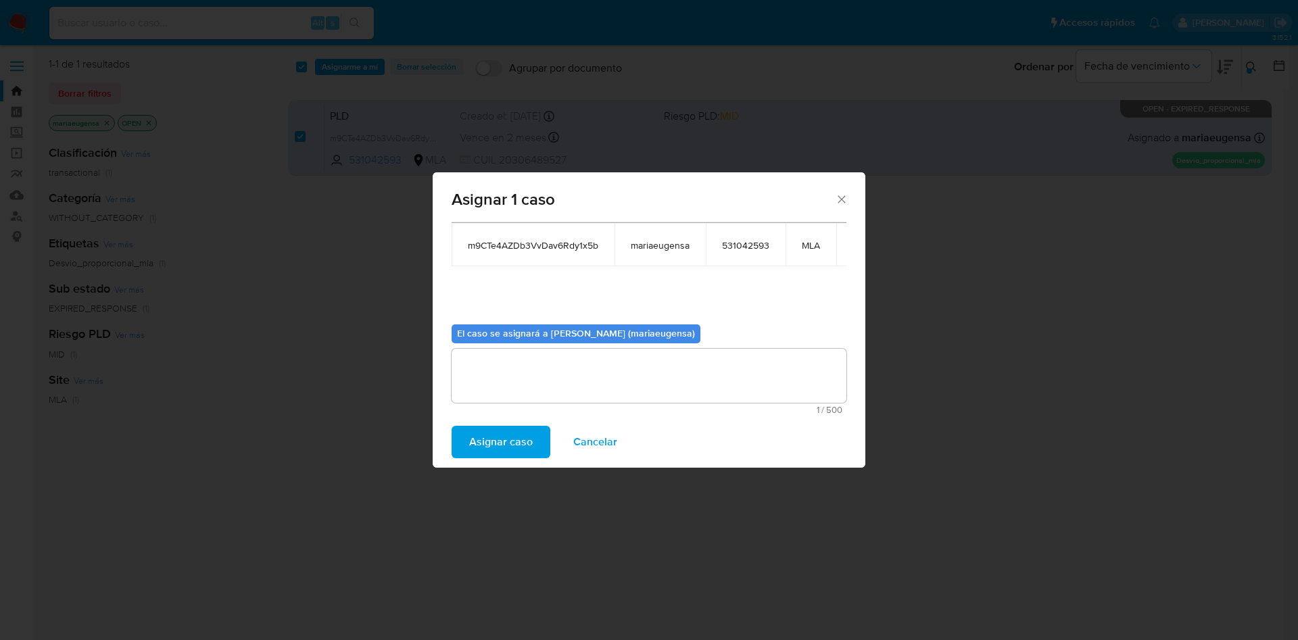
click at [466, 435] on button "Asignar caso" at bounding box center [501, 442] width 99 height 32
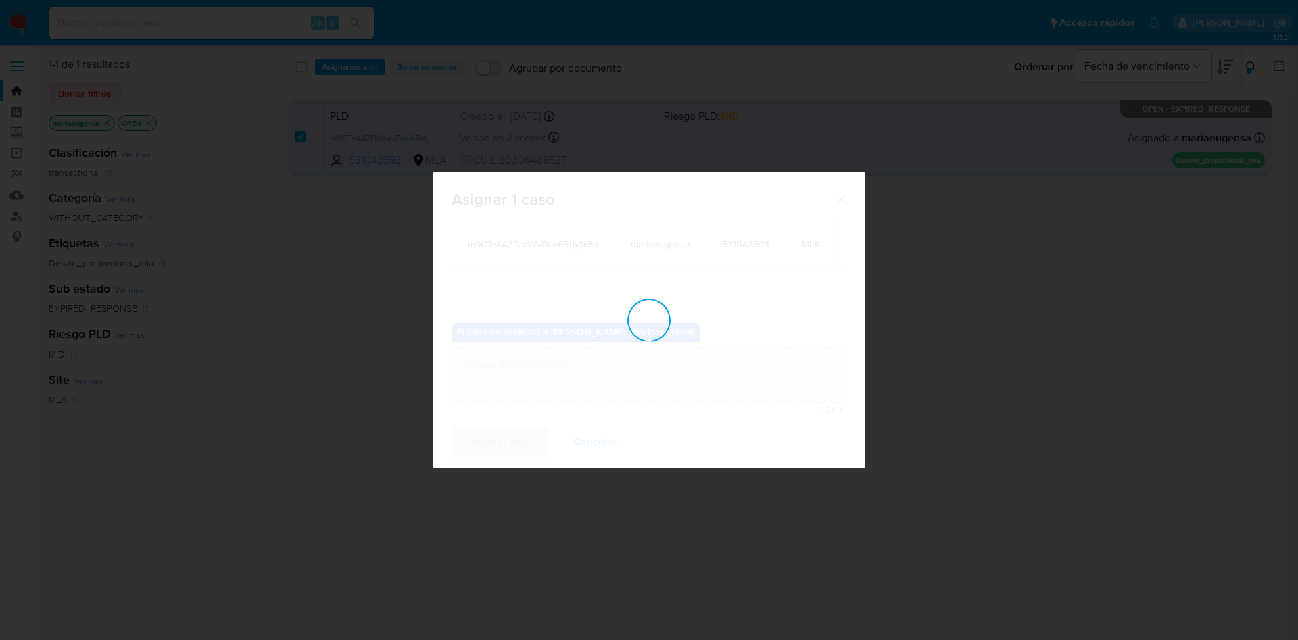
checkbox input "false"
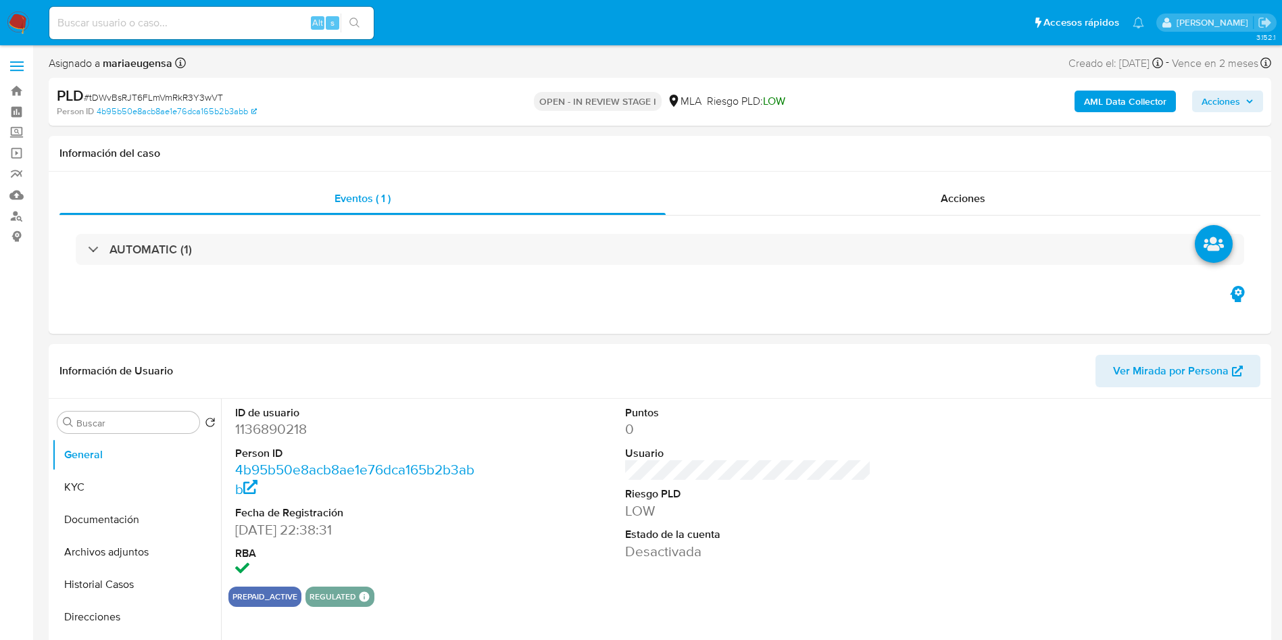
select select "10"
click at [150, 103] on span "# tDWvBsRJT6FLmVmRkR3Y3wVT" at bounding box center [153, 98] width 139 height 14
click at [150, 102] on span "# tDWvBsRJT6FLmVmRkR3Y3wVT" at bounding box center [153, 98] width 139 height 14
copy span "tDWvBsRJT6FLmVmRkR3Y3wVT"
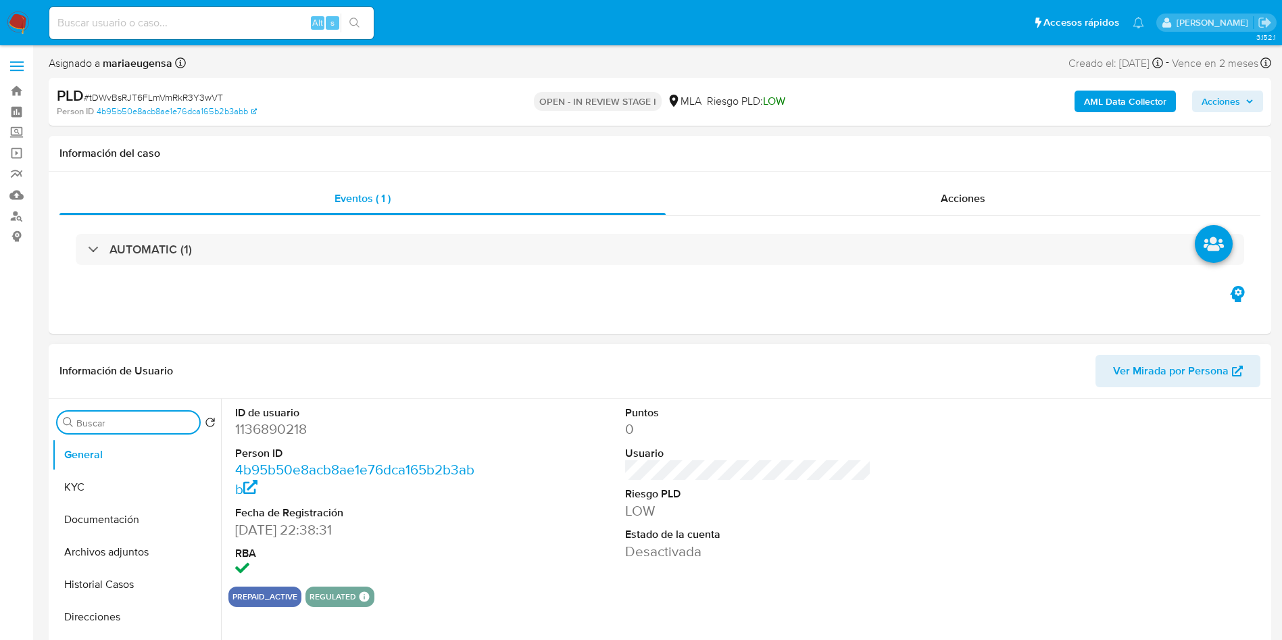
click at [94, 423] on input "Buscar" at bounding box center [135, 423] width 118 height 12
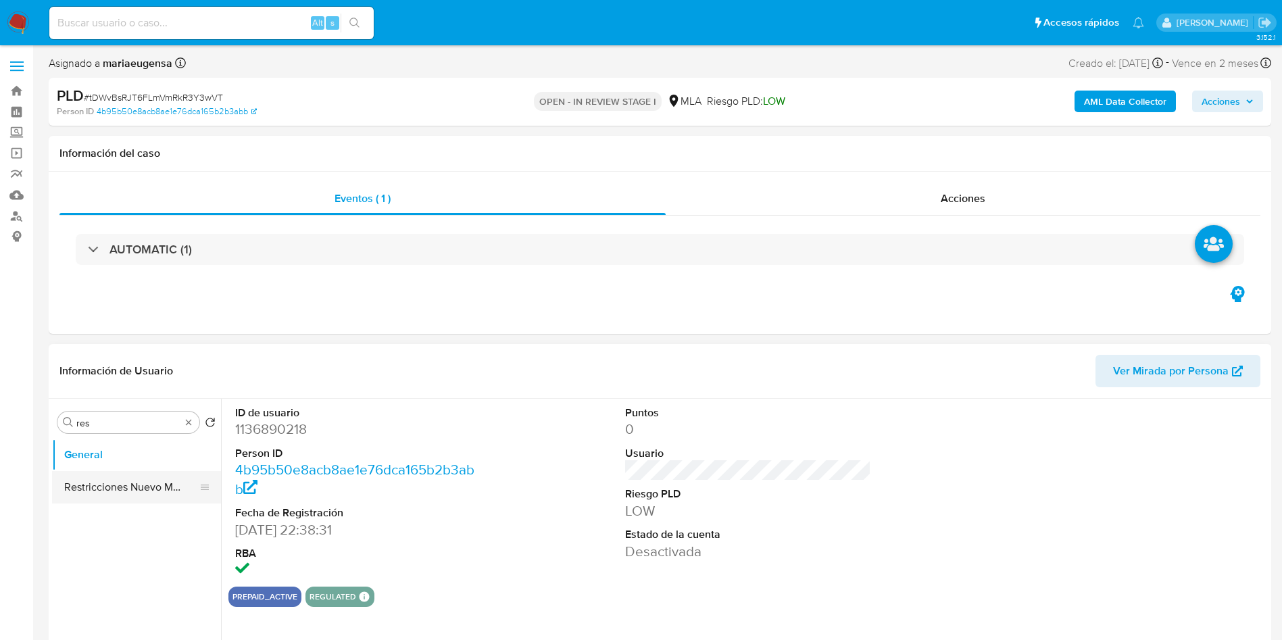
click at [126, 481] on button "Restricciones Nuevo Mundo" at bounding box center [131, 487] width 158 height 32
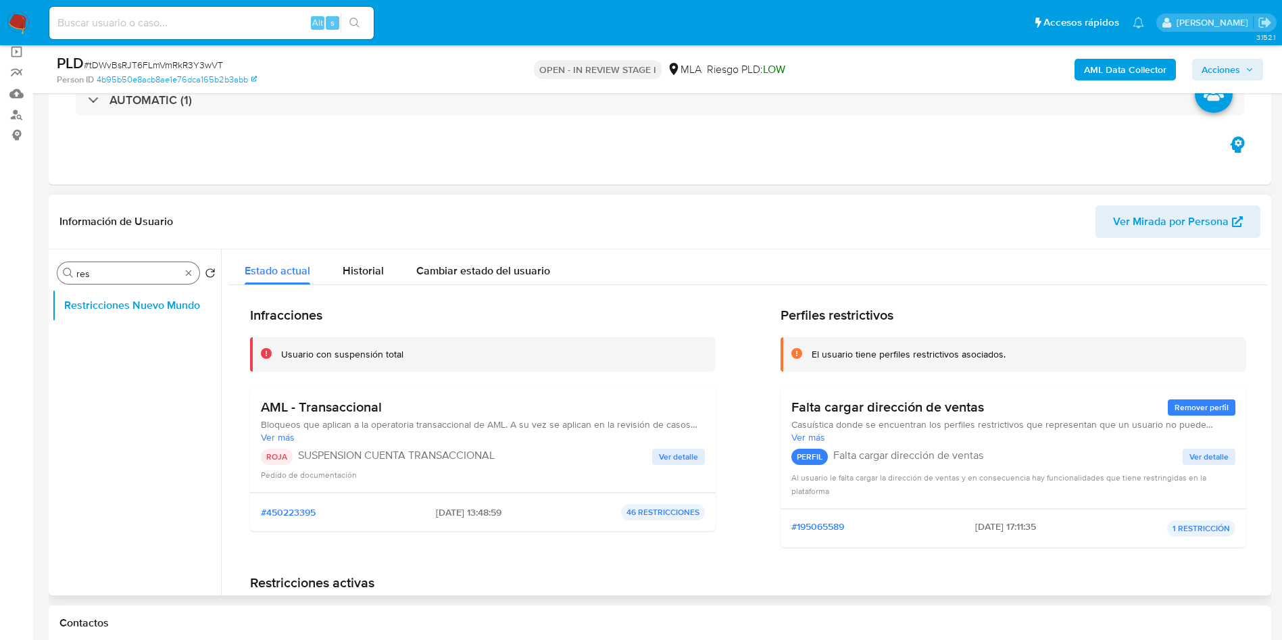
click at [110, 277] on input "res" at bounding box center [128, 274] width 104 height 12
click at [110, 276] on input "a" at bounding box center [128, 274] width 104 height 12
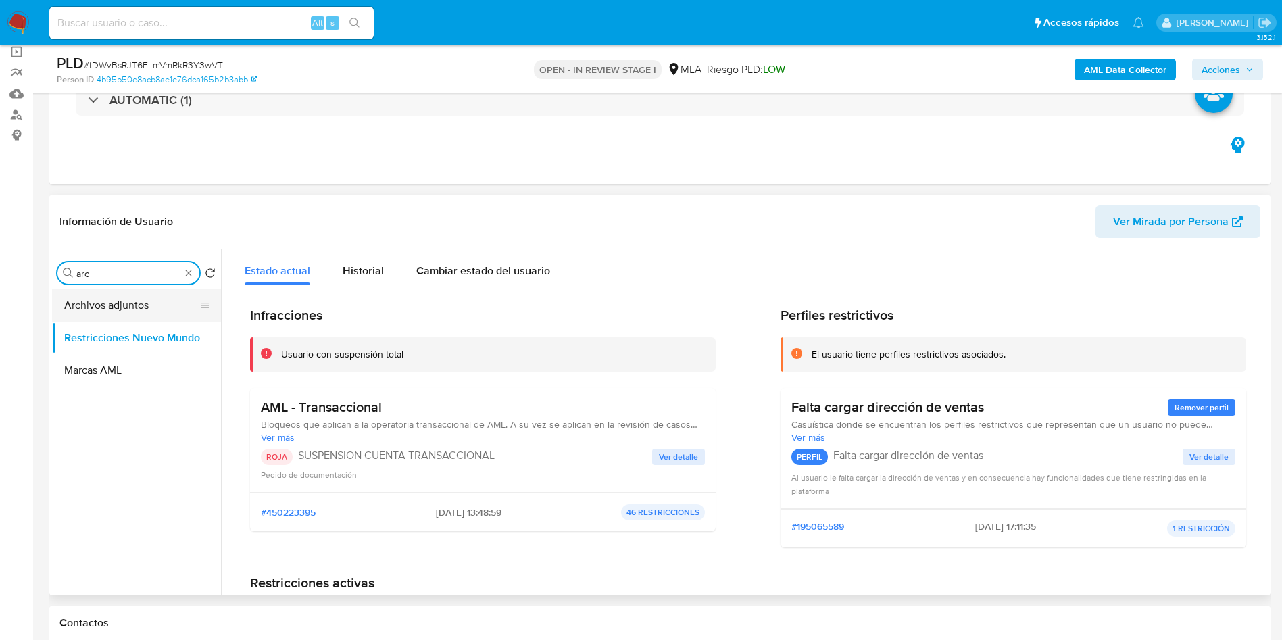
type input "arc"
click at [124, 305] on button "Archivos adjuntos" at bounding box center [131, 305] width 158 height 32
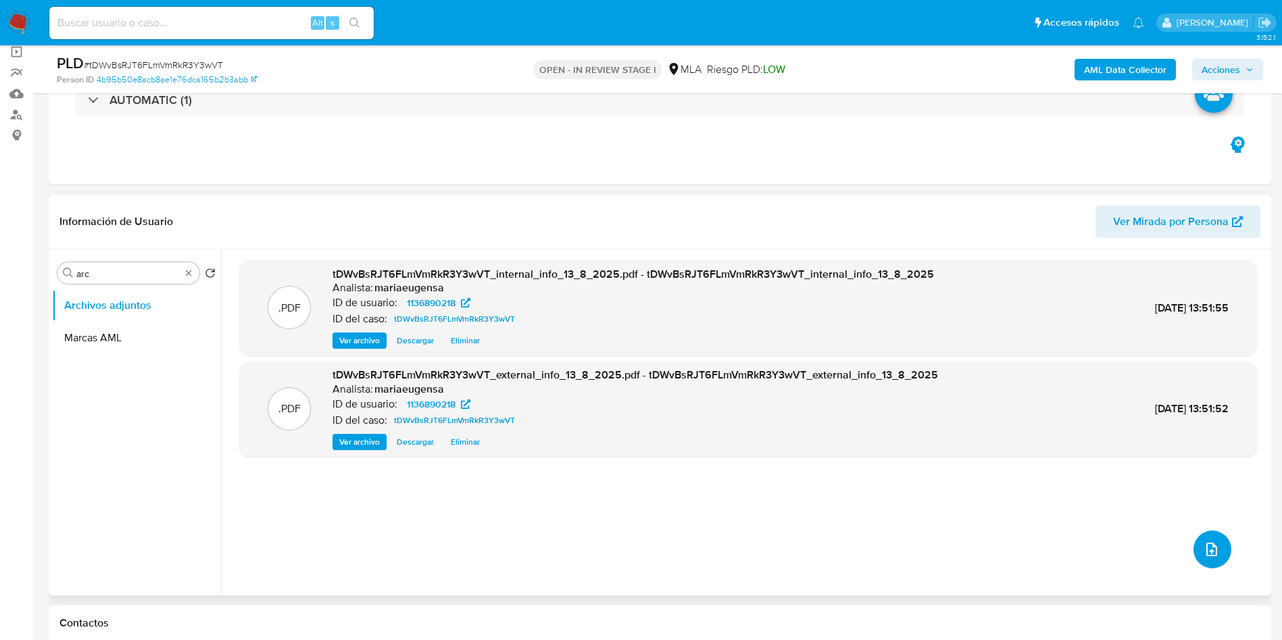
click at [1206, 562] on button "upload-file" at bounding box center [1213, 550] width 38 height 38
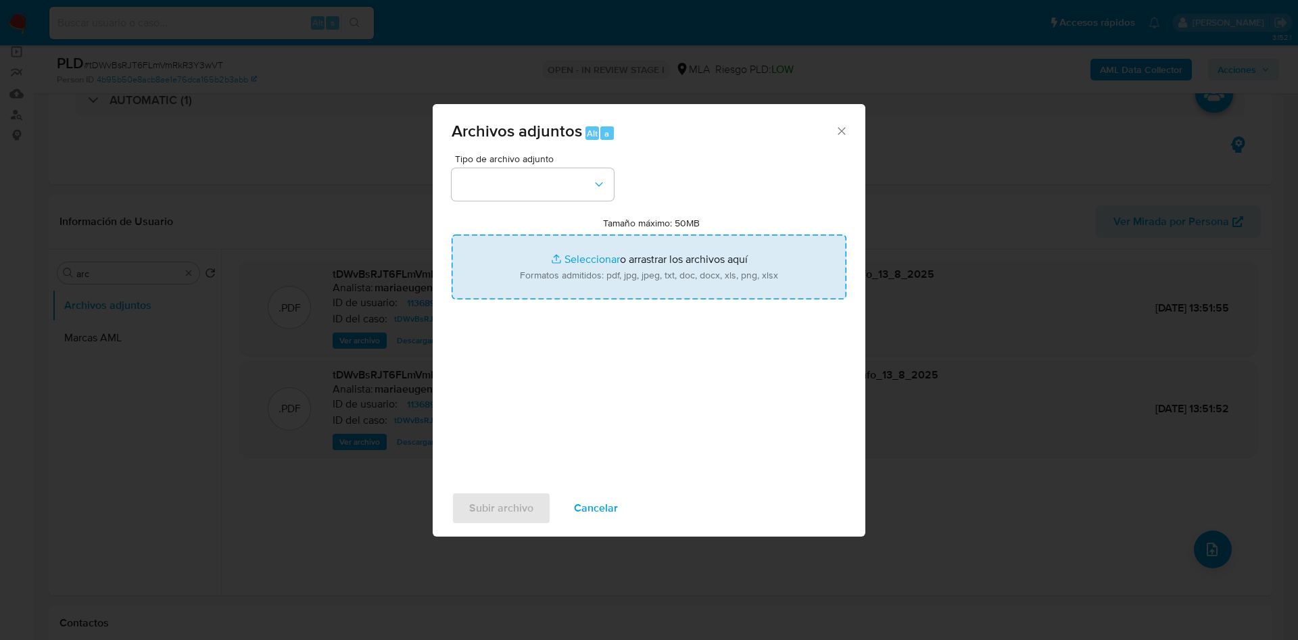
click at [549, 262] on input "Tamaño máximo: 50MB Seleccionar archivos" at bounding box center [649, 267] width 395 height 65
type input "C:\fakepath\Caselog tDWvBsRJT6FLmVmRkR3Y3wVT.docx"
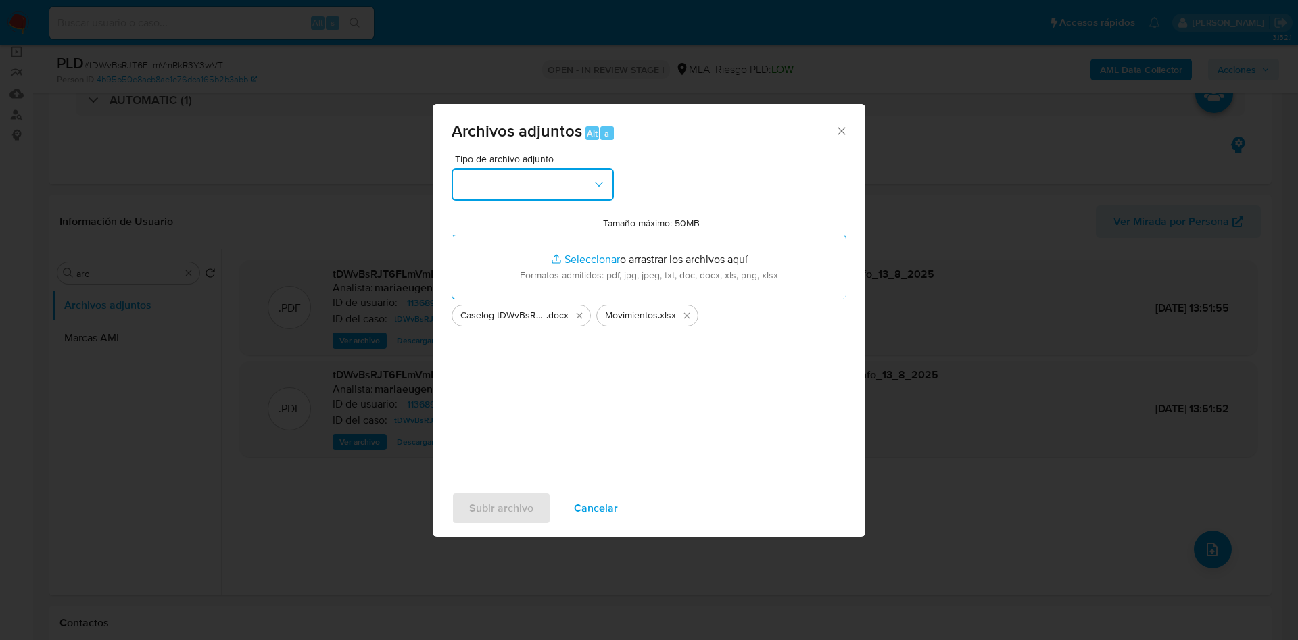
click at [554, 180] on button "button" at bounding box center [533, 184] width 162 height 32
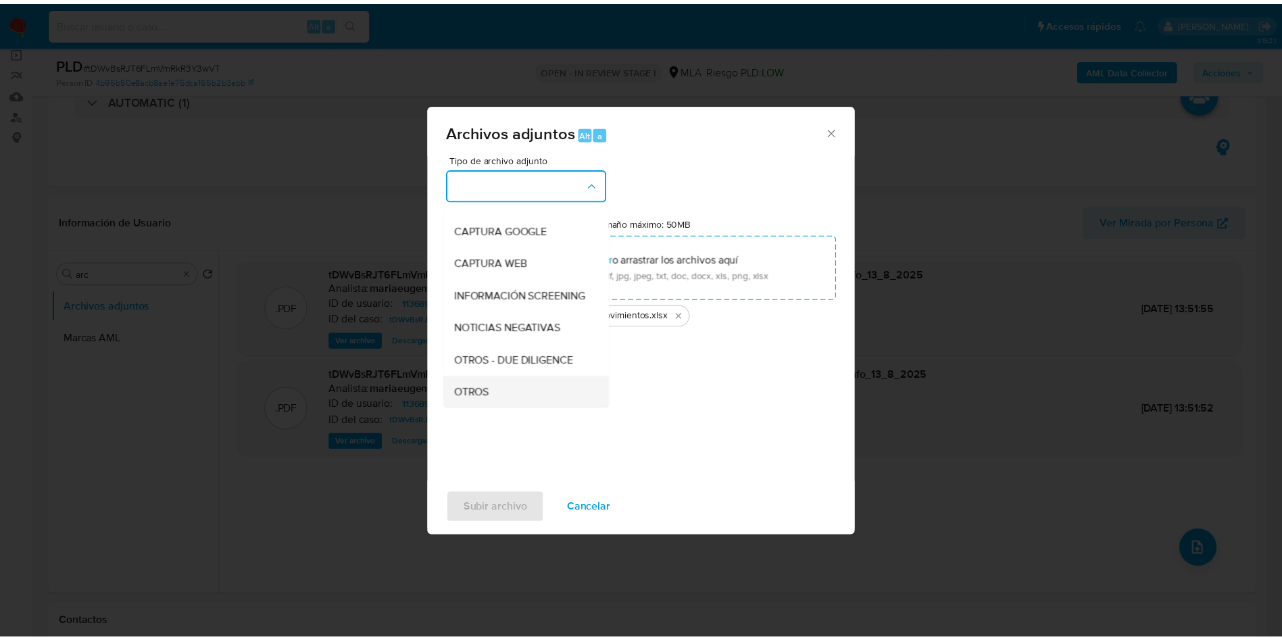
scroll to position [203, 0]
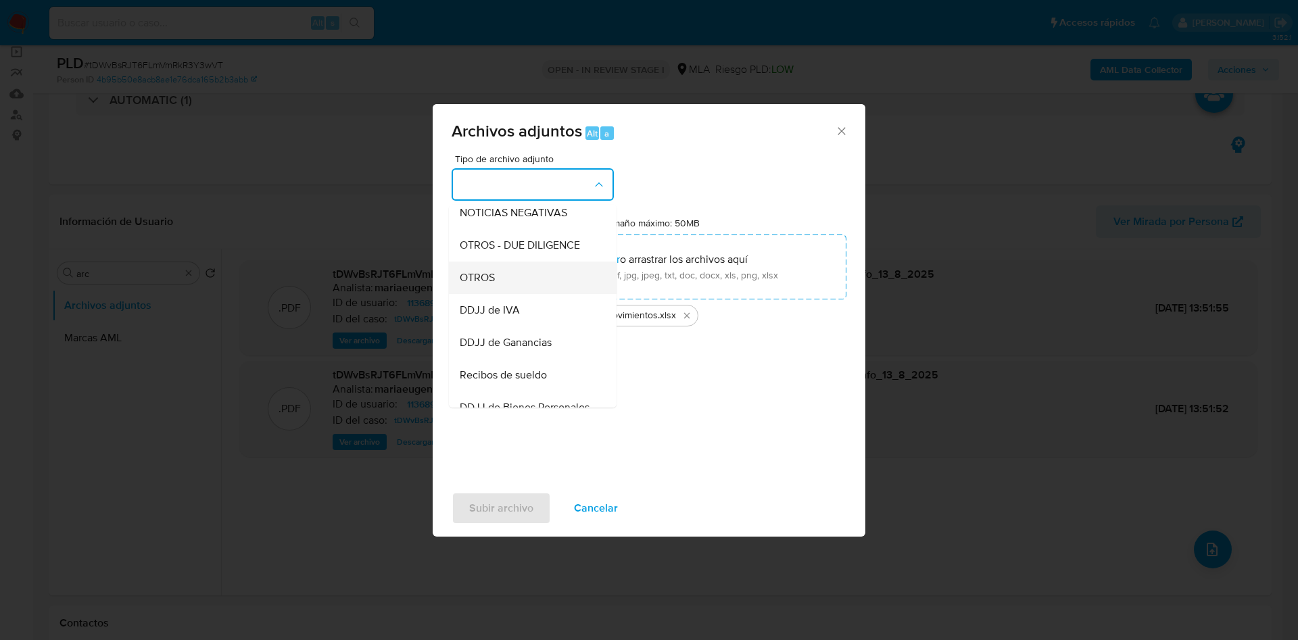
click at [498, 287] on div "OTROS" at bounding box center [529, 278] width 138 height 32
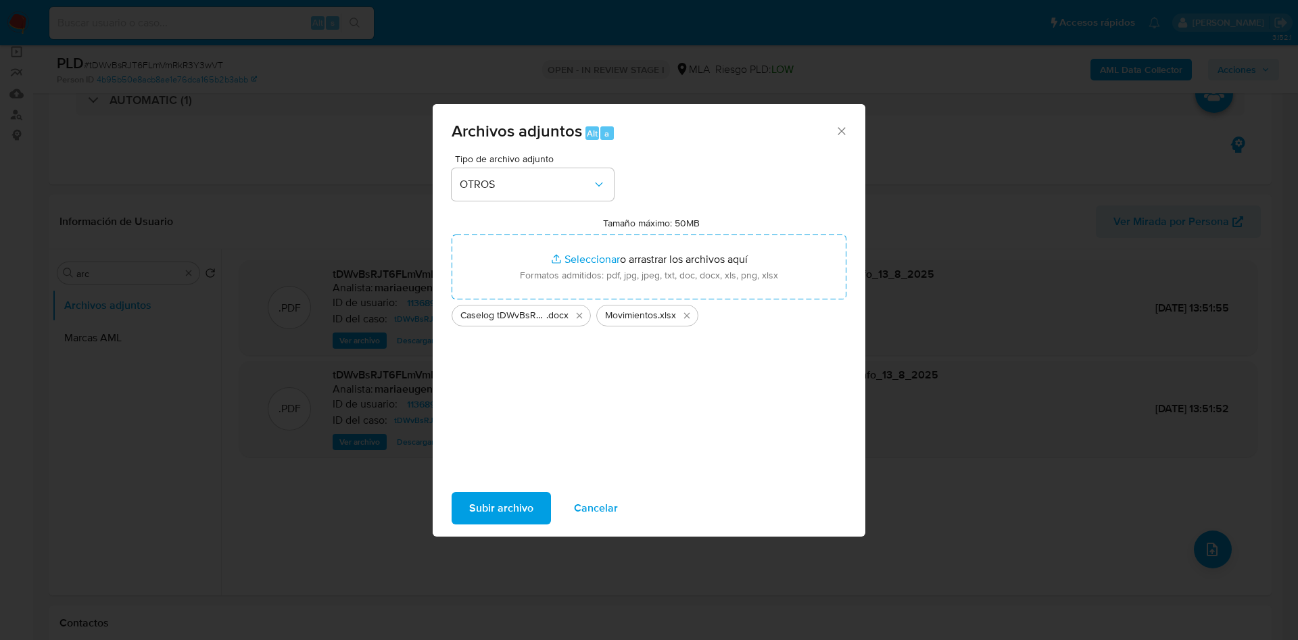
click at [493, 514] on span "Subir archivo" at bounding box center [501, 508] width 64 height 30
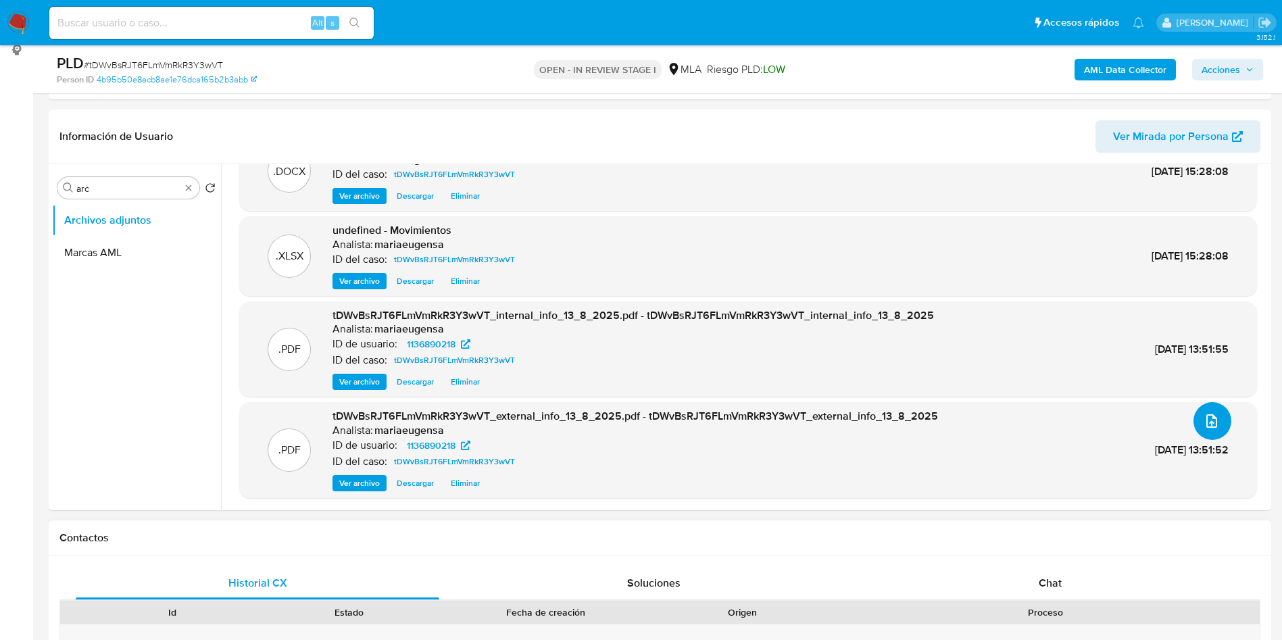
scroll to position [304, 0]
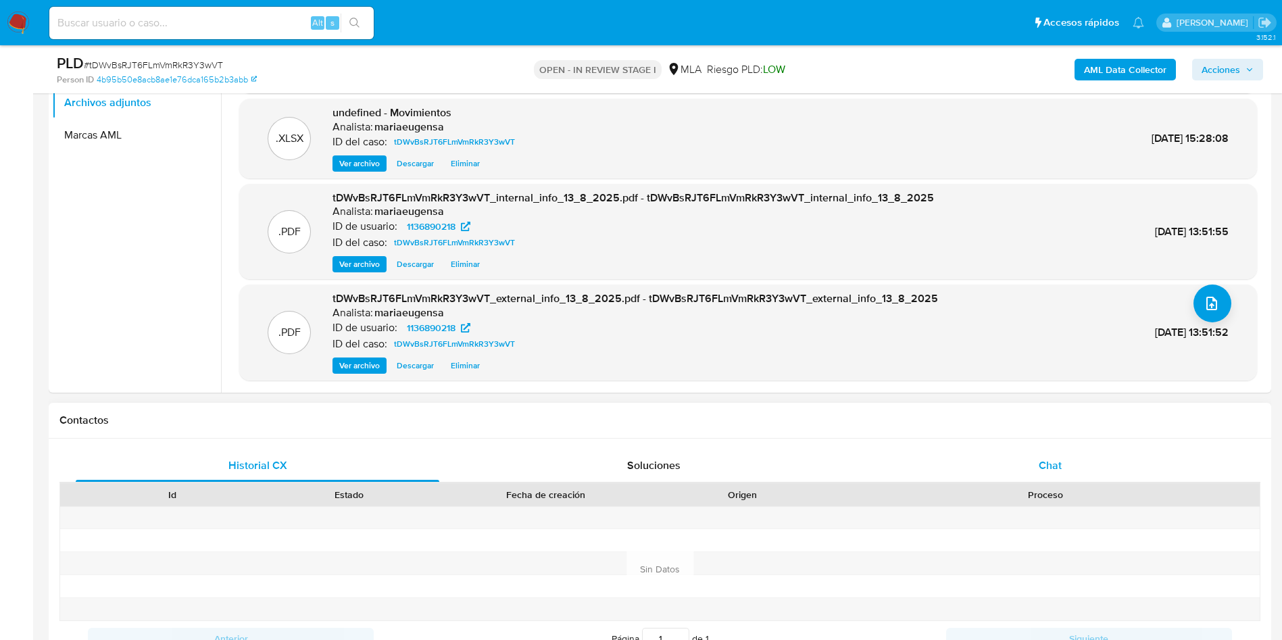
click at [1063, 474] on div "Chat" at bounding box center [1051, 466] width 364 height 32
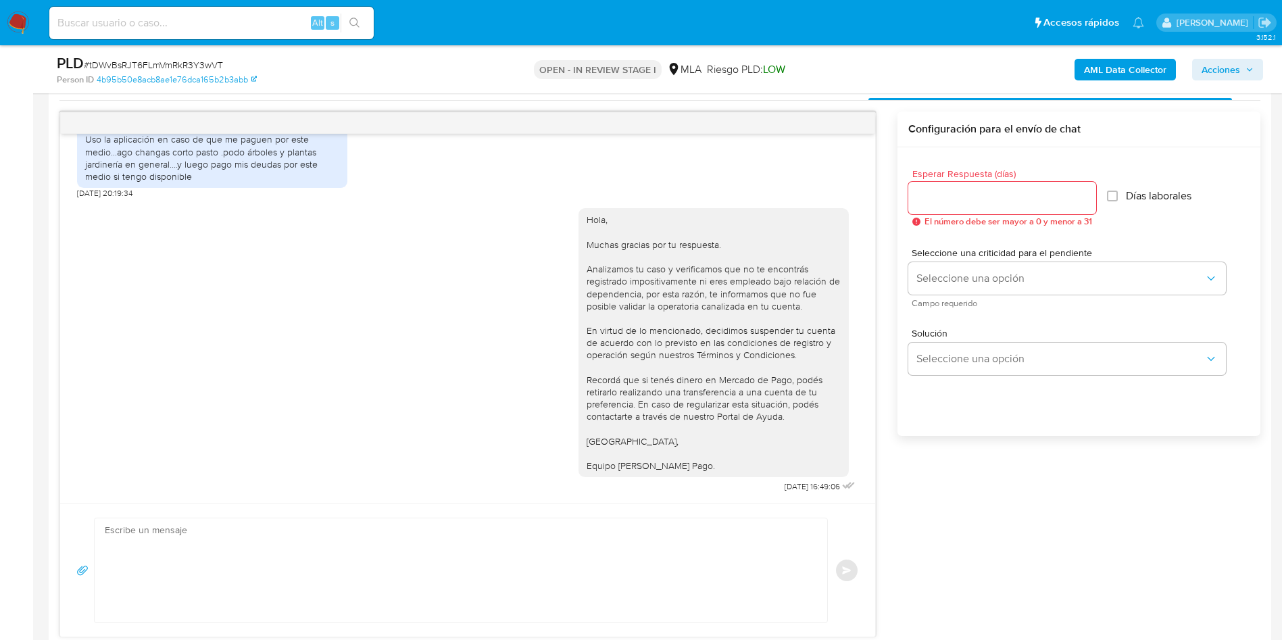
scroll to position [710, 0]
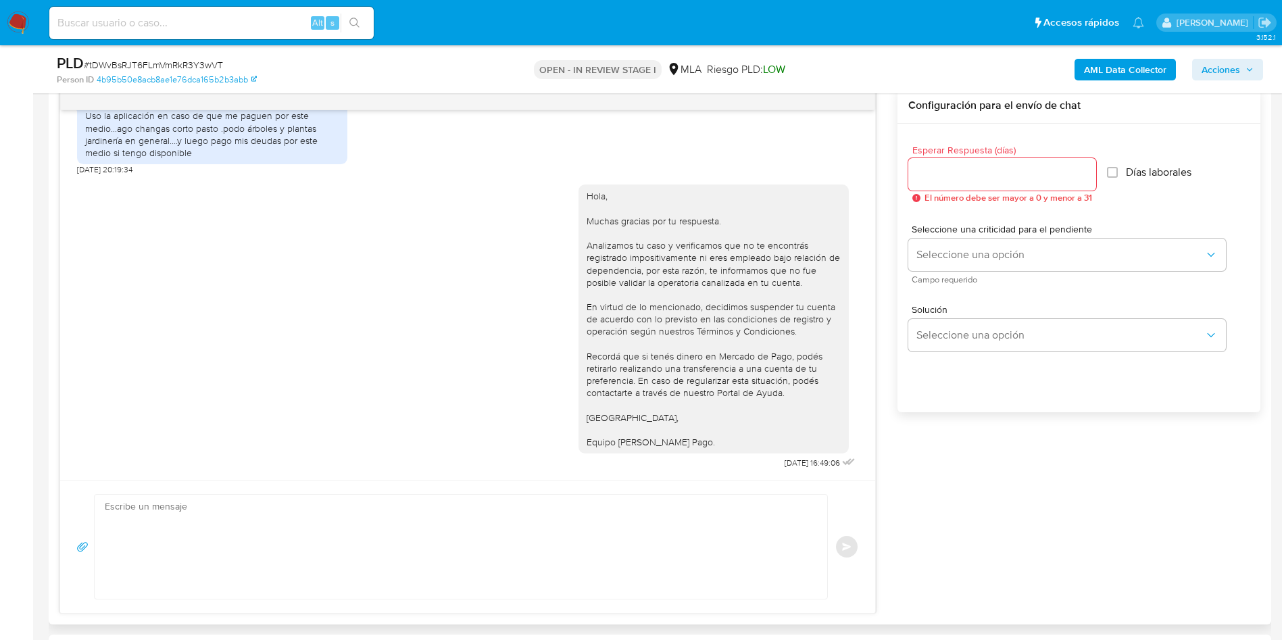
click at [381, 324] on div "Hola, Muchas gracias por tu respuesta. Analizamos tu caso y verificamos que no …" at bounding box center [467, 323] width 781 height 297
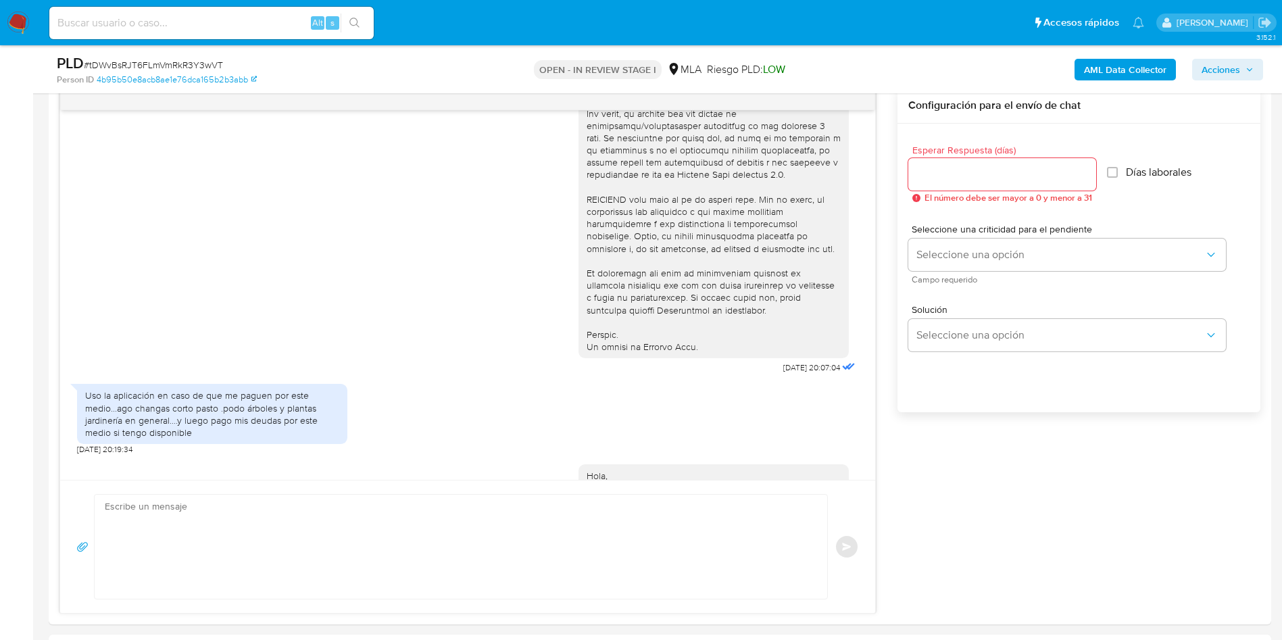
scroll to position [648, 0]
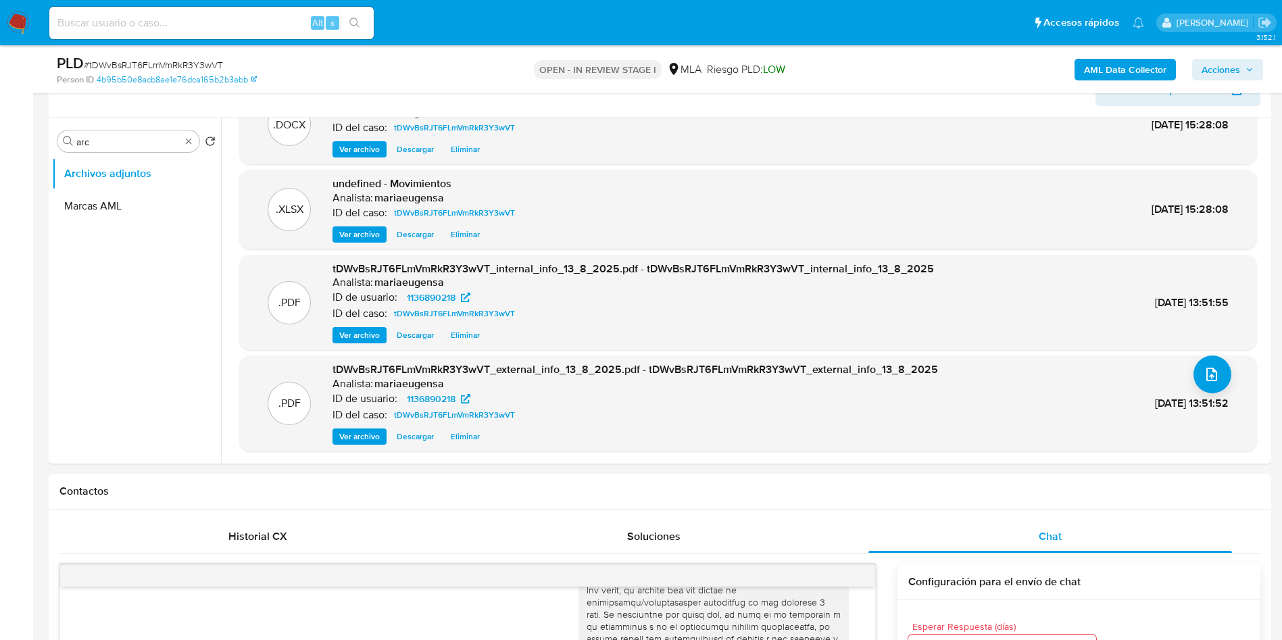
scroll to position [490, 0]
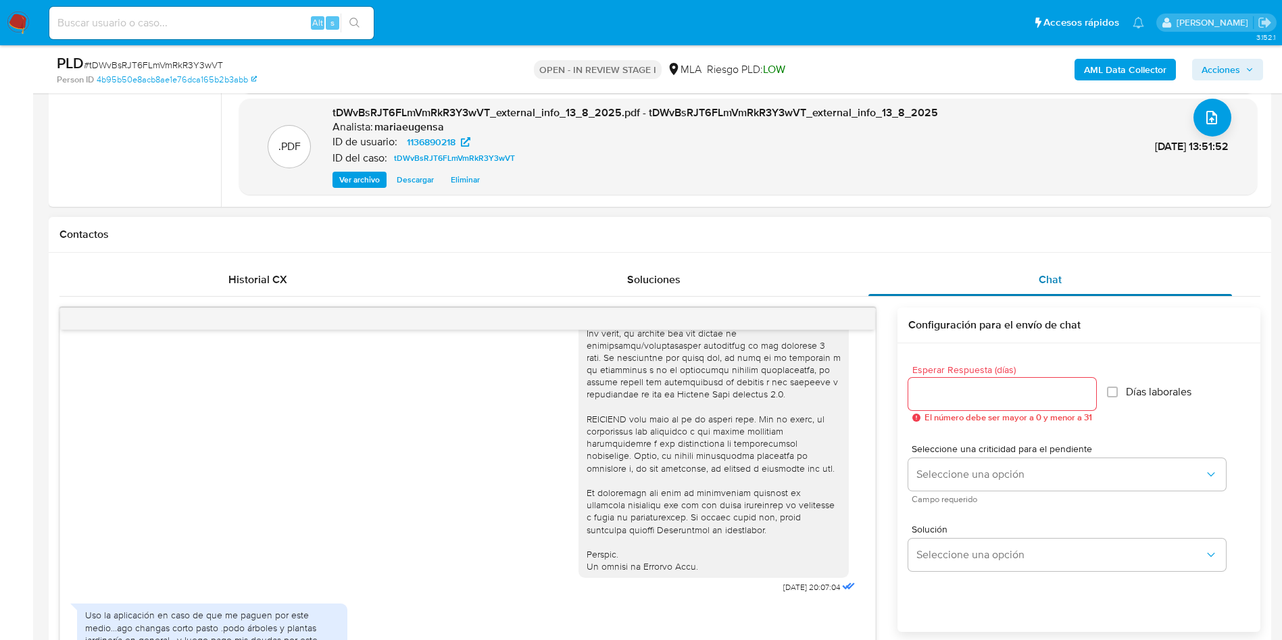
click at [1066, 270] on div "Chat" at bounding box center [1051, 280] width 364 height 32
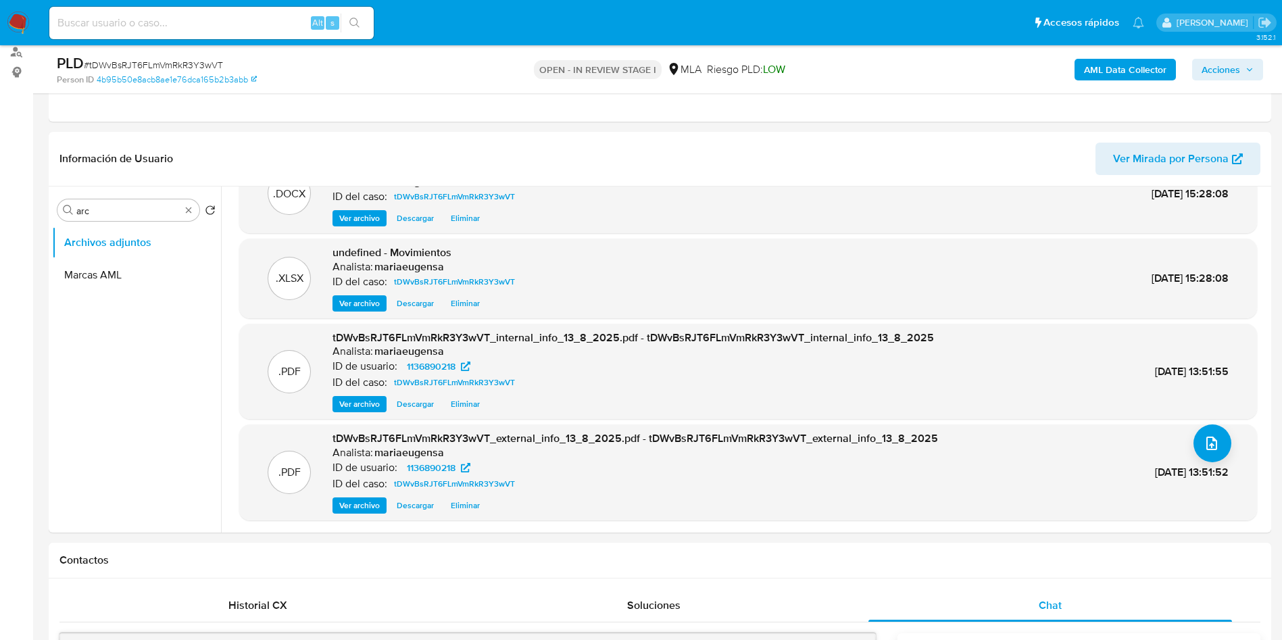
click at [1224, 73] on span "Acciones" at bounding box center [1221, 70] width 39 height 22
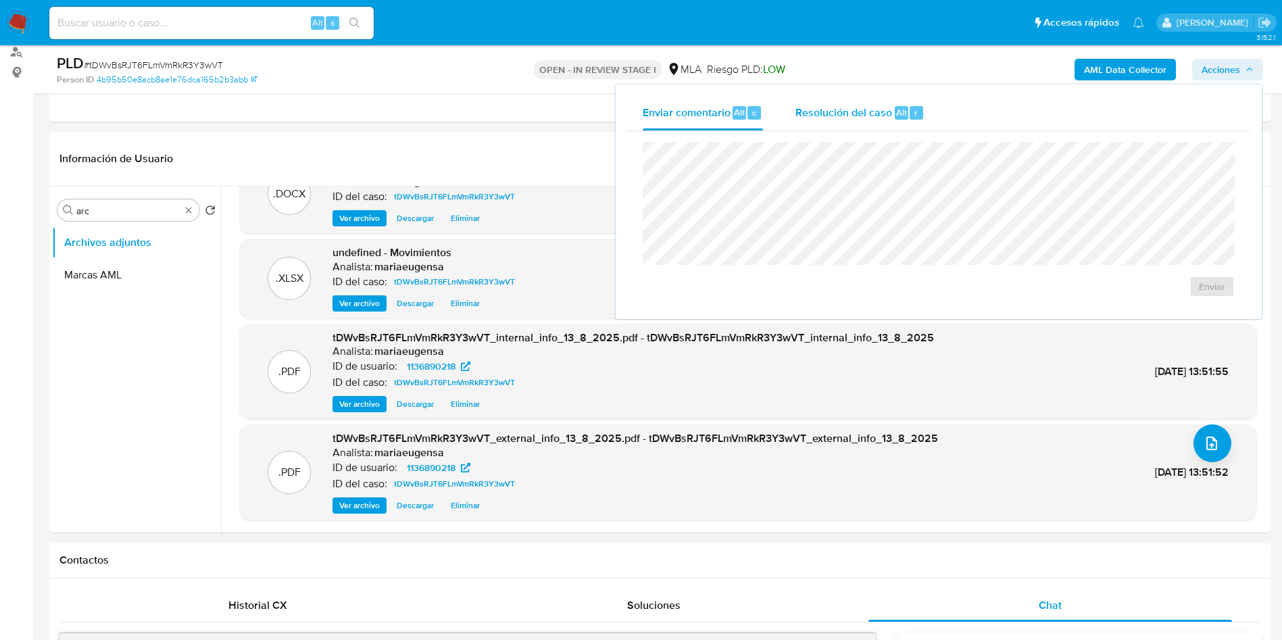
click at [790, 127] on button "Resolución del caso Alt r" at bounding box center [860, 112] width 162 height 35
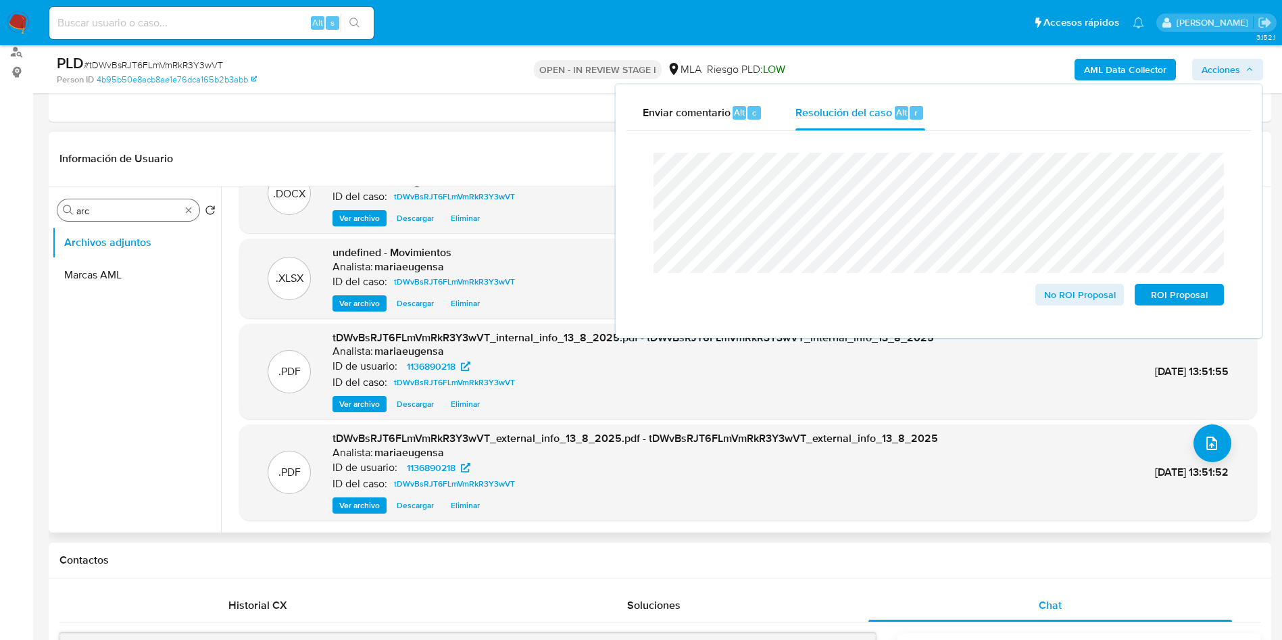
click at [114, 205] on input "arc" at bounding box center [128, 211] width 104 height 12
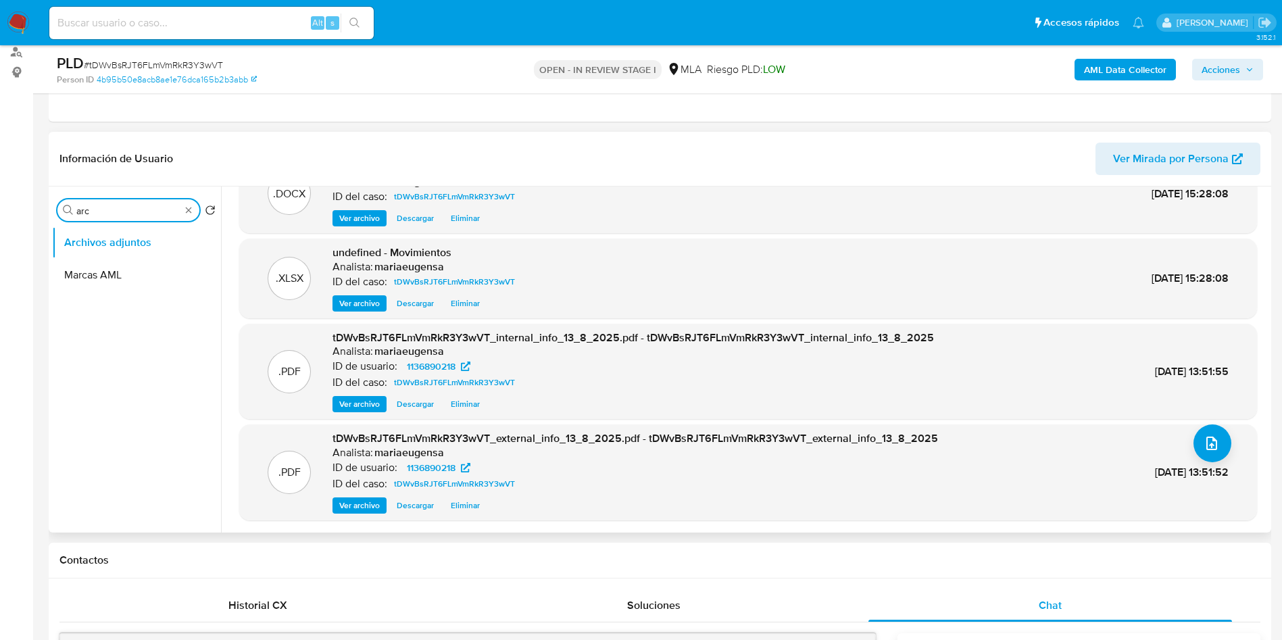
click at [114, 203] on div "Buscar arc" at bounding box center [128, 210] width 142 height 22
type input "res"
click at [107, 254] on button "Archivos adjuntos" at bounding box center [131, 242] width 158 height 32
click at [108, 263] on button "Restricciones Nuevo Mundo" at bounding box center [131, 275] width 158 height 32
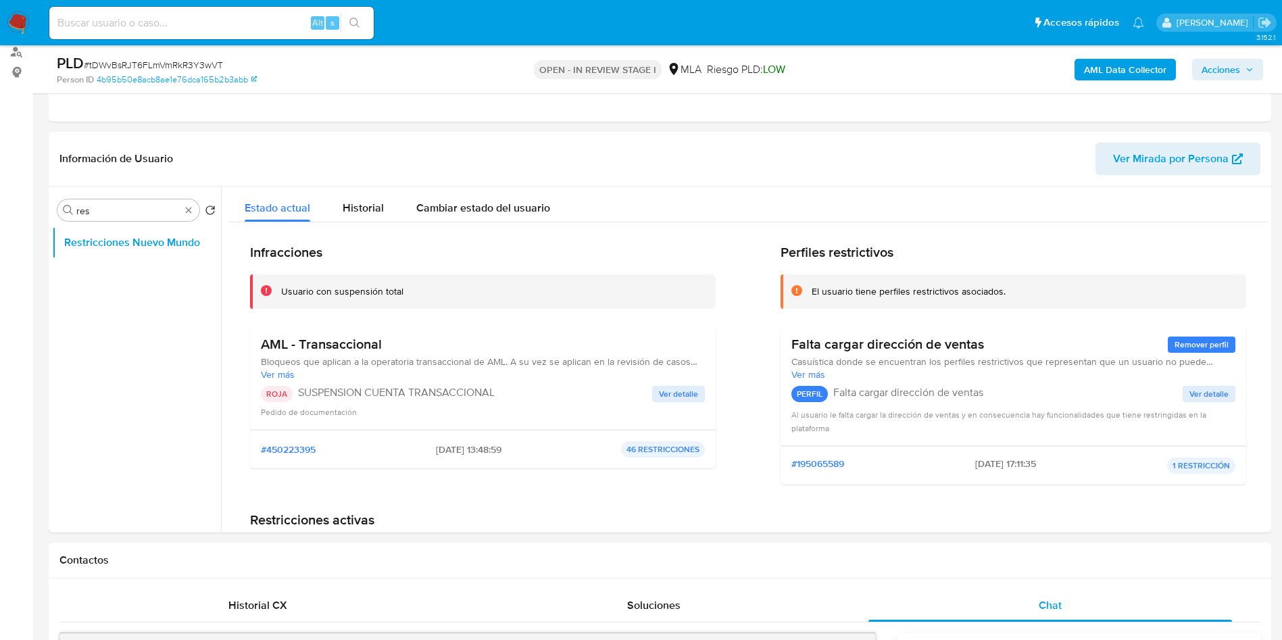
click at [1245, 63] on span "Acciones" at bounding box center [1228, 69] width 52 height 19
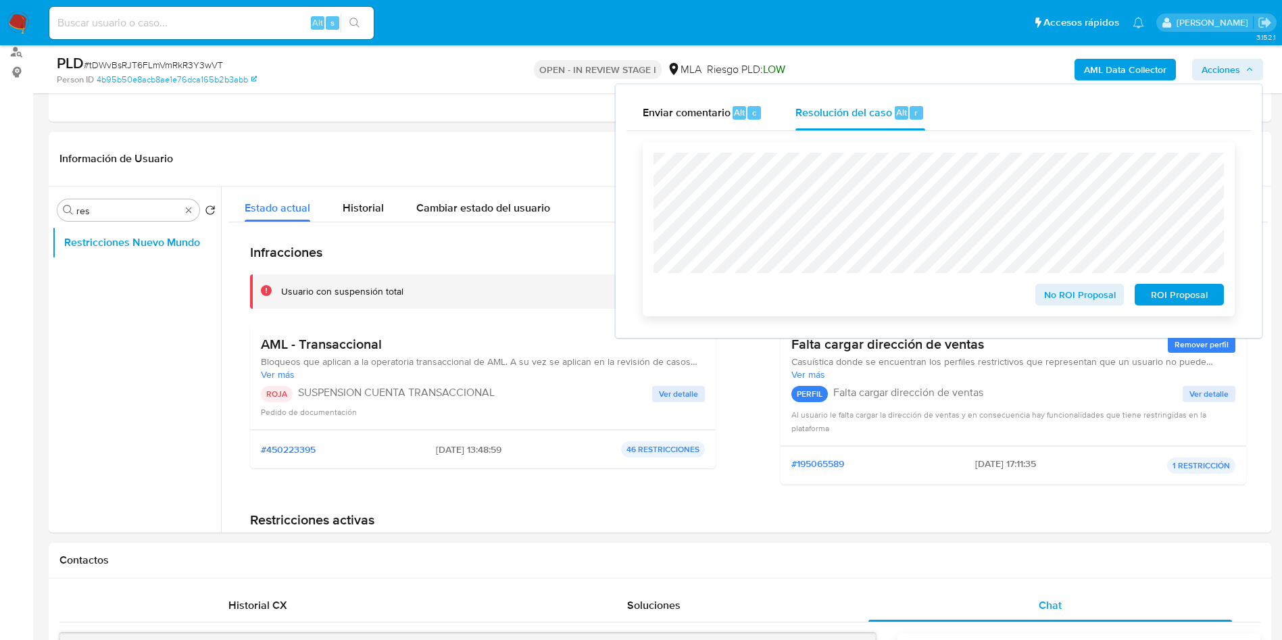
click at [1178, 304] on span "ROI Proposal" at bounding box center [1179, 294] width 70 height 19
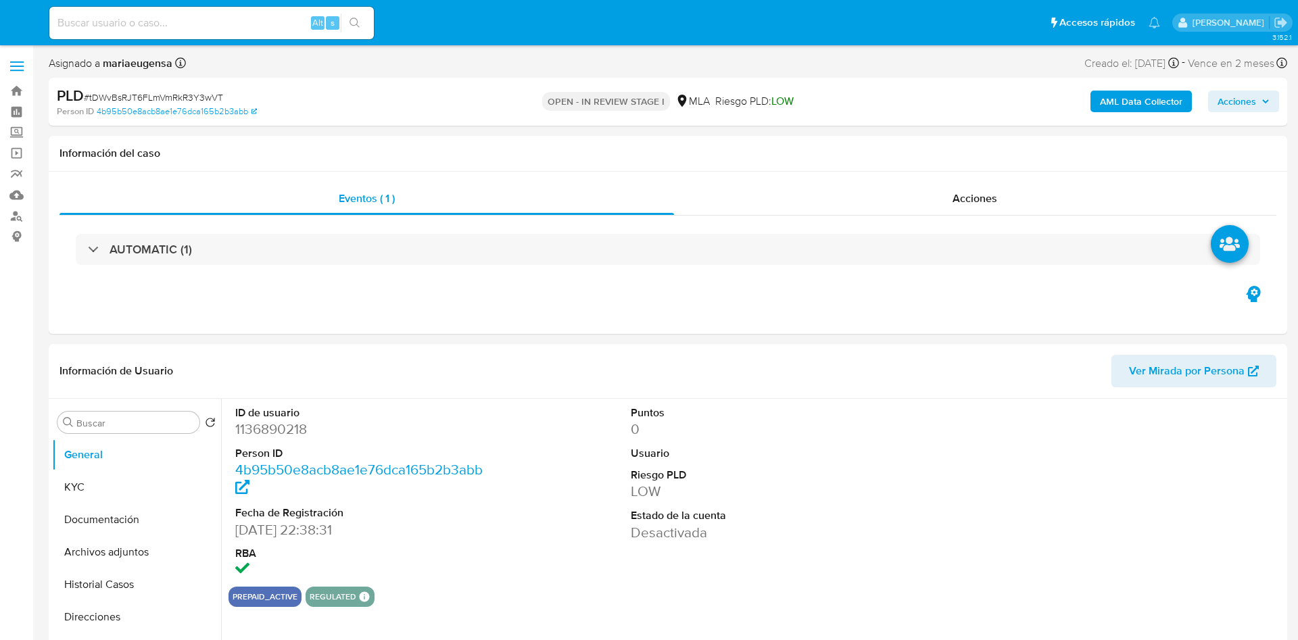
select select "10"
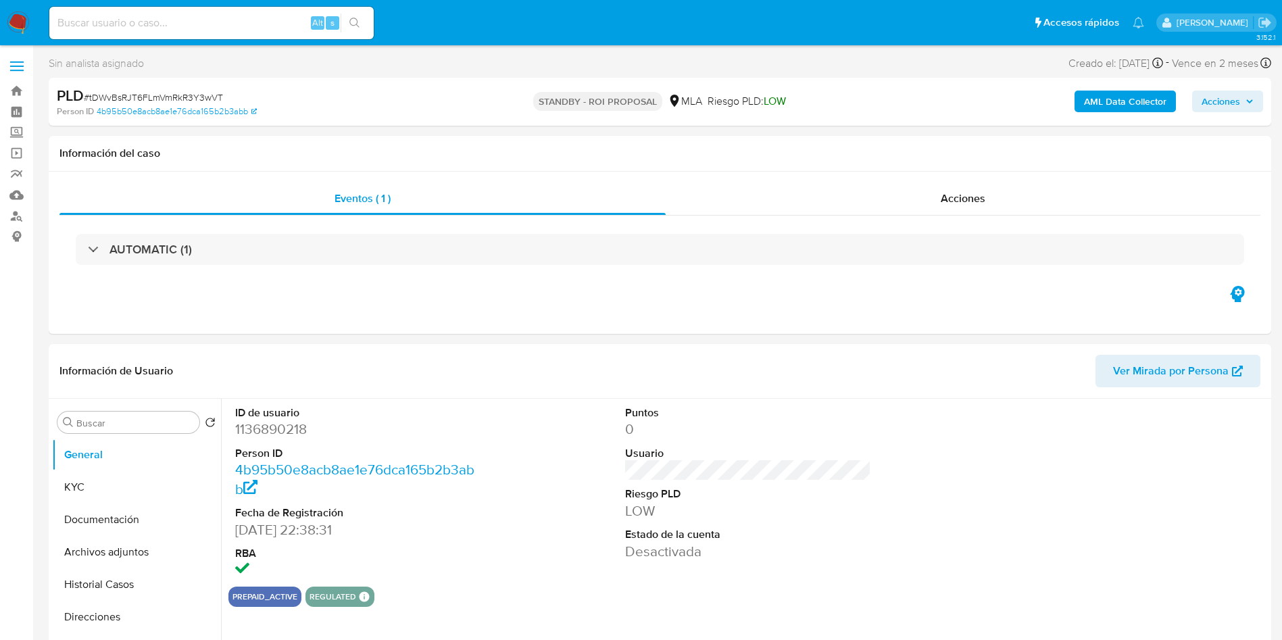
select select "10"
